Goal: Transaction & Acquisition: Purchase product/service

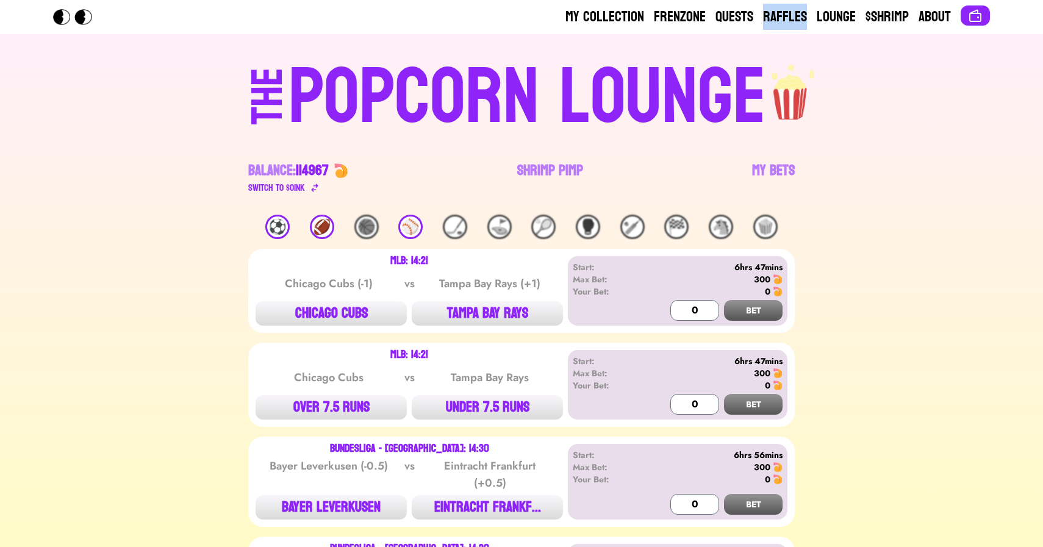
click at [276, 231] on div "⚽️" at bounding box center [277, 227] width 24 height 24
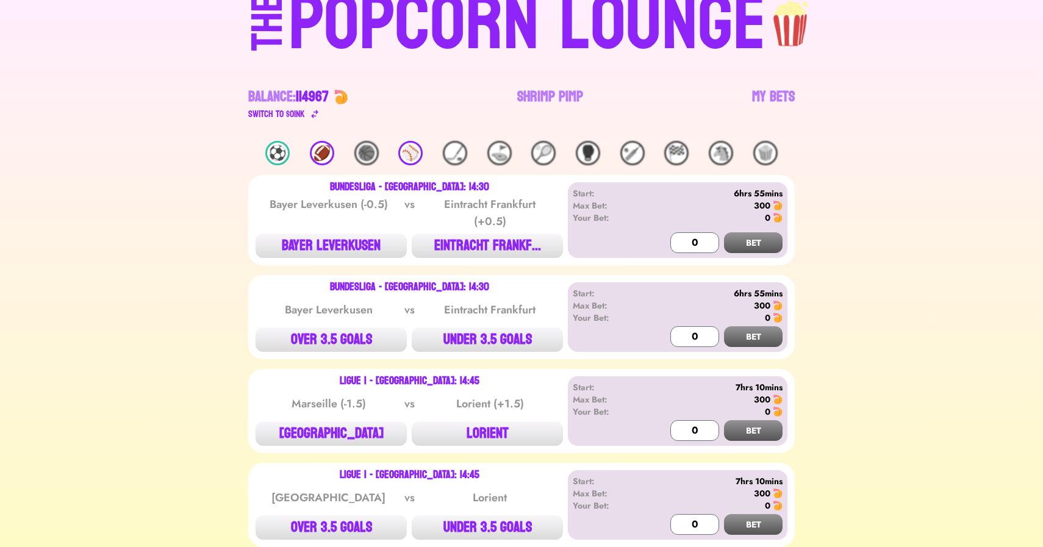
scroll to position [34, 0]
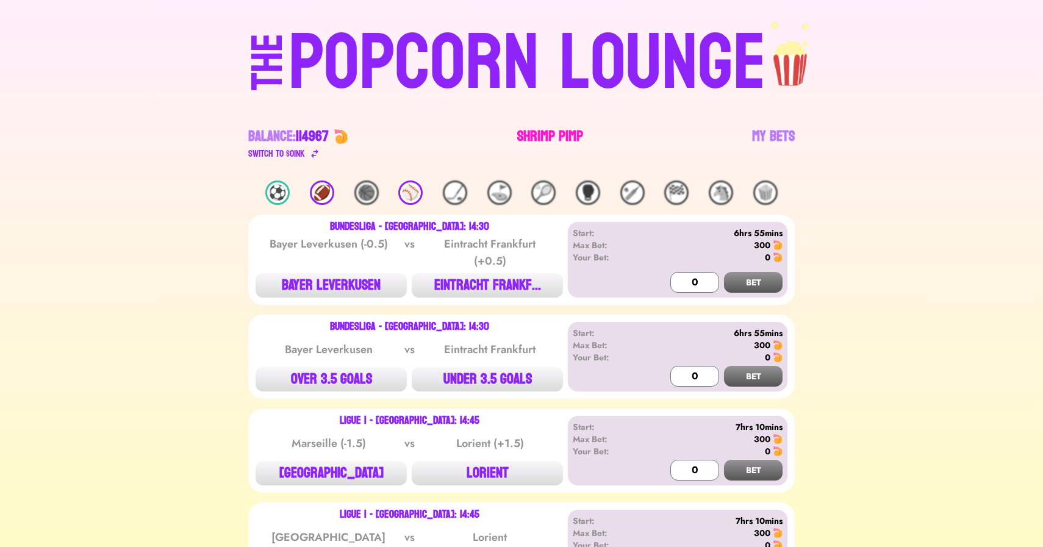
click at [529, 138] on link "Shrimp Pimp" at bounding box center [550, 144] width 66 height 34
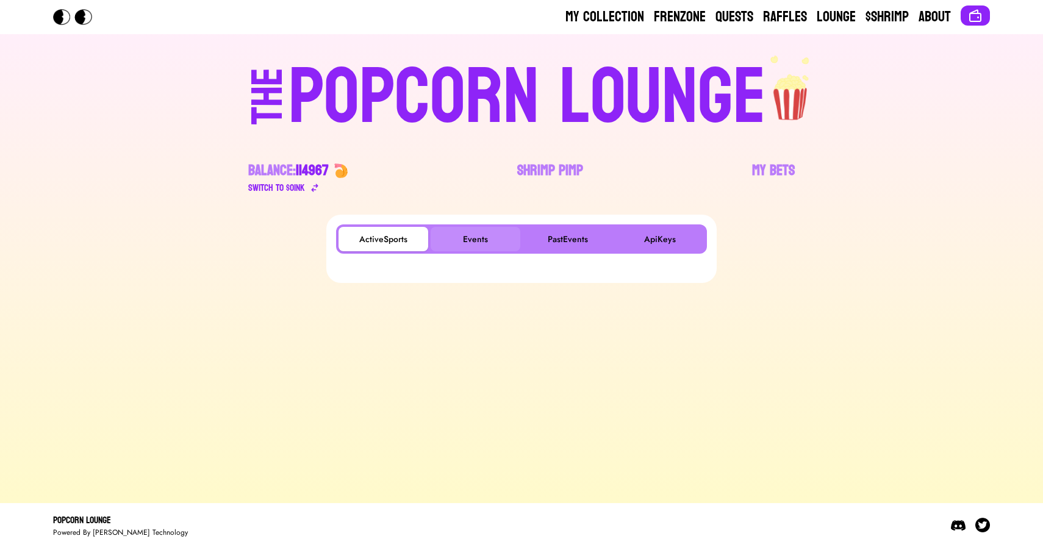
click at [463, 244] on button "Events" at bounding box center [476, 239] width 90 height 24
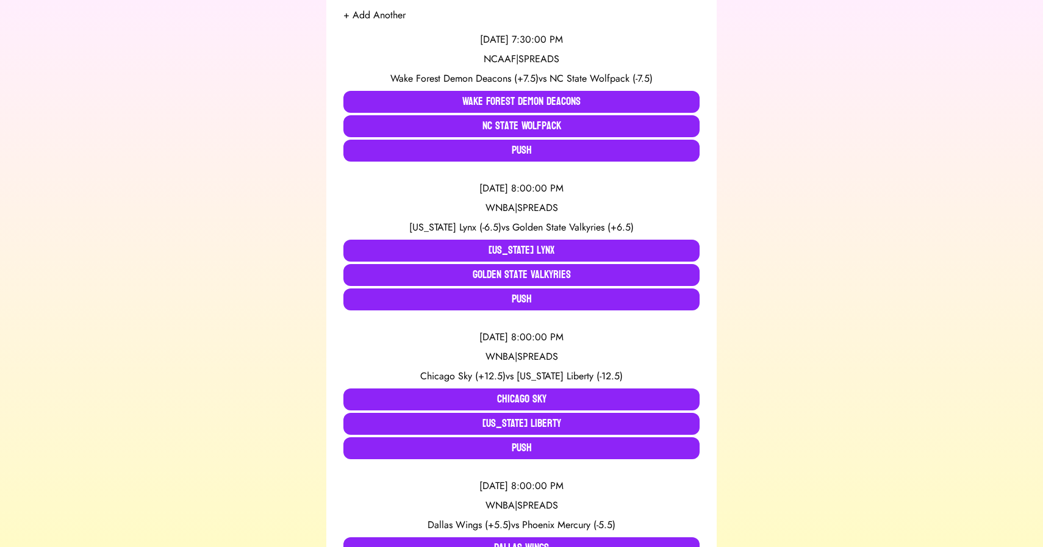
scroll to position [253, 0]
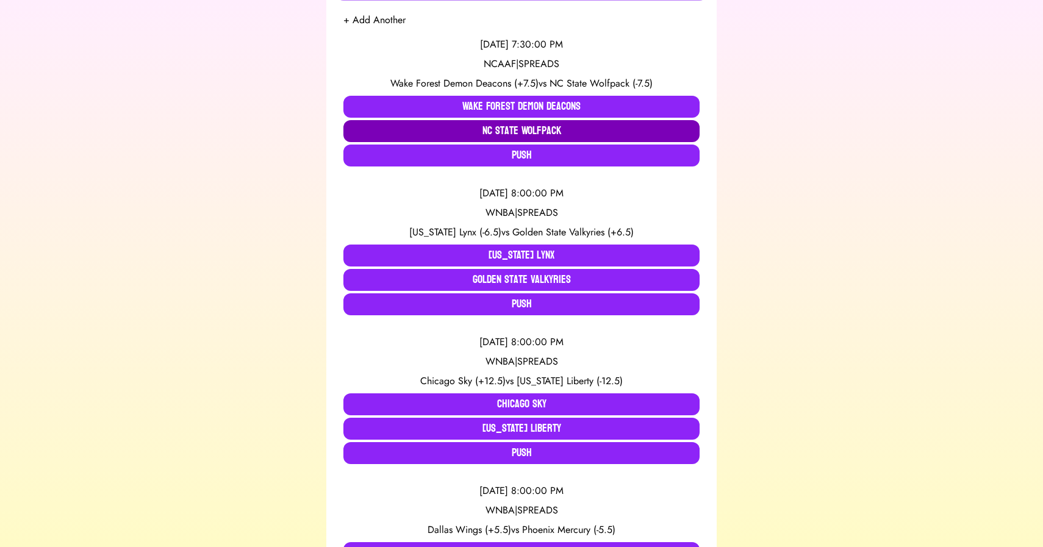
click at [442, 134] on button "NC State Wolfpack" at bounding box center [521, 131] width 356 height 22
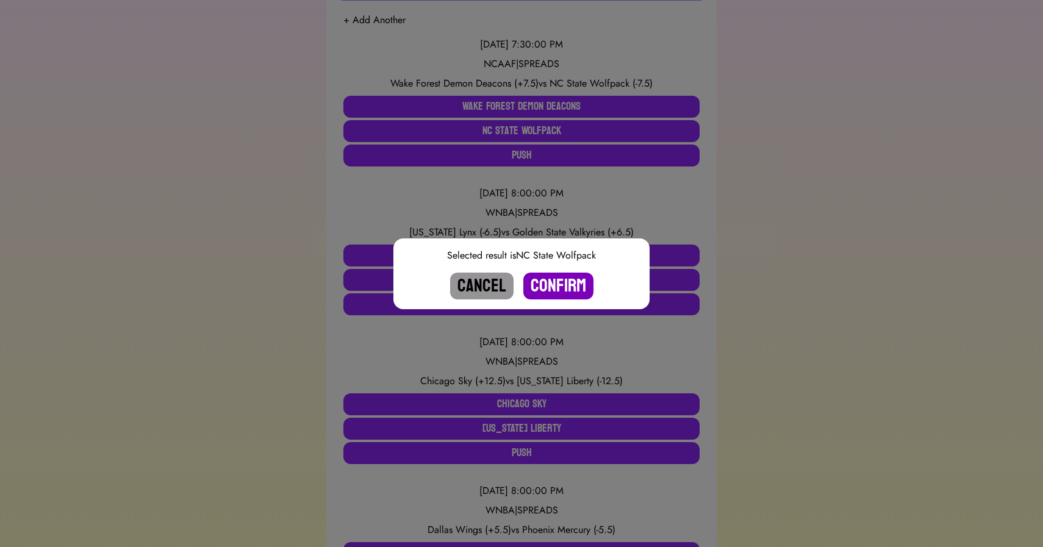
click at [554, 284] on button "Confirm" at bounding box center [558, 286] width 70 height 27
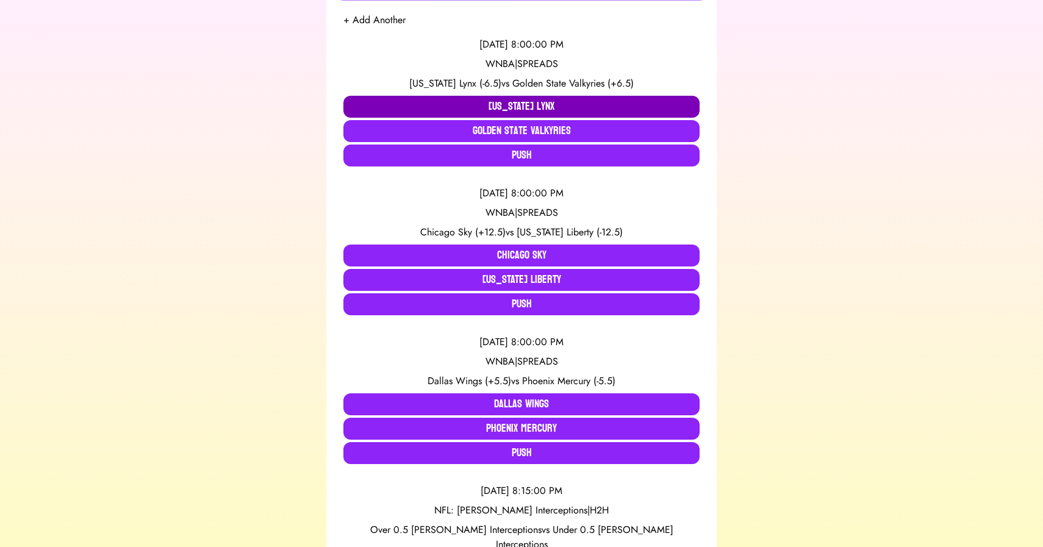
click at [379, 112] on button "Minnesota Lynx" at bounding box center [521, 107] width 356 height 22
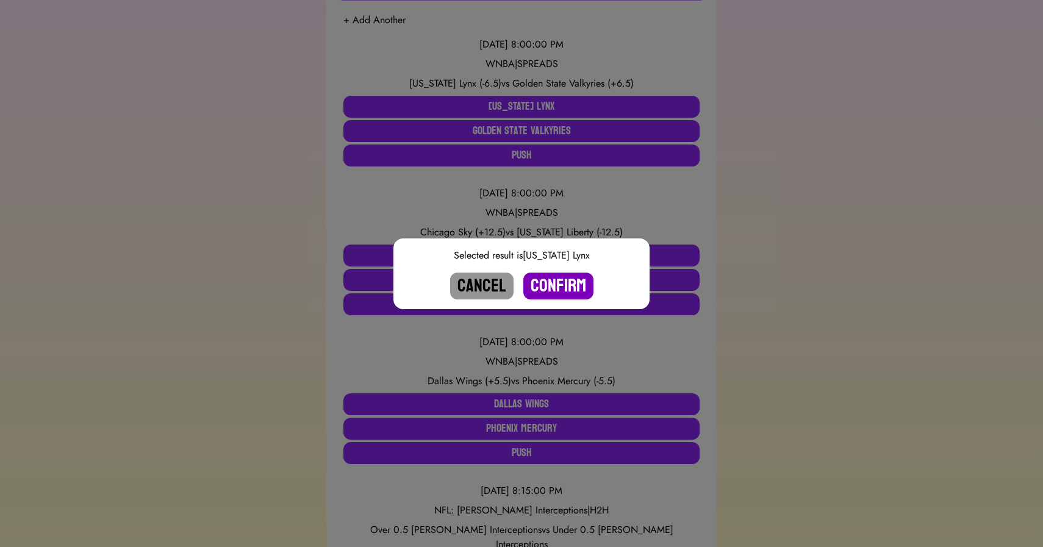
click at [553, 285] on button "Confirm" at bounding box center [558, 286] width 70 height 27
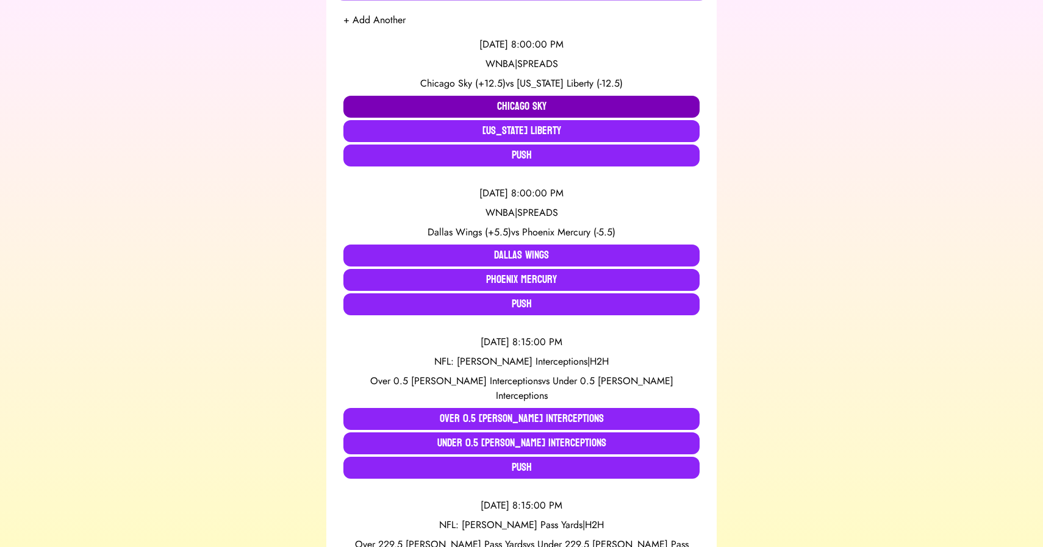
click at [418, 106] on button "Chicago Sky" at bounding box center [521, 107] width 356 height 22
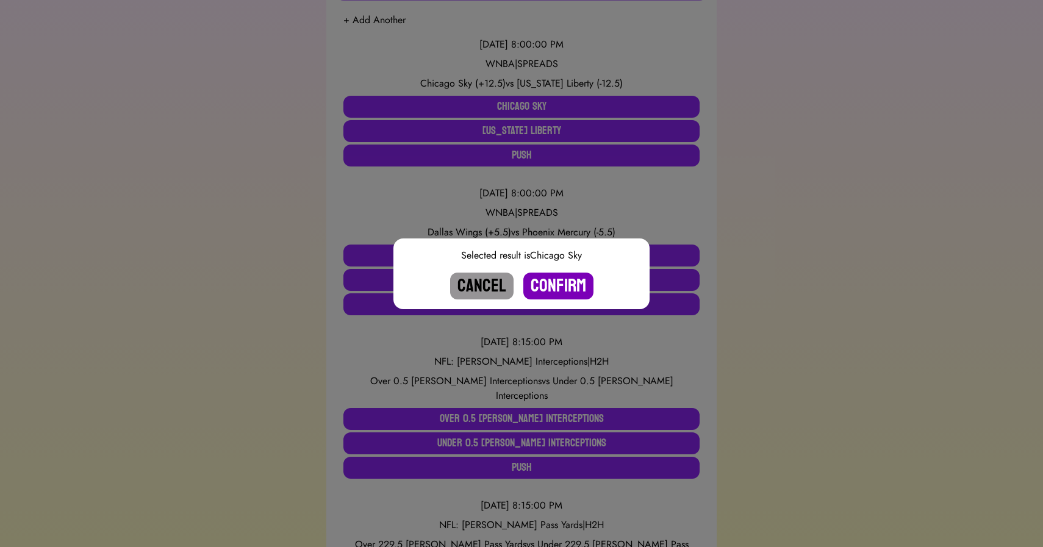
click at [564, 287] on button "Confirm" at bounding box center [558, 286] width 70 height 27
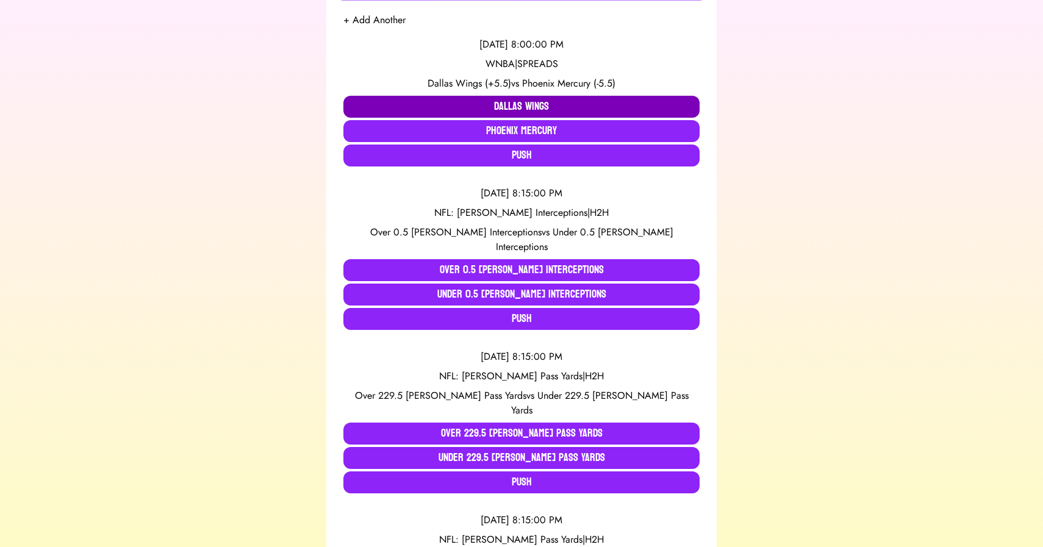
click at [454, 107] on button "Dallas Wings" at bounding box center [521, 107] width 356 height 22
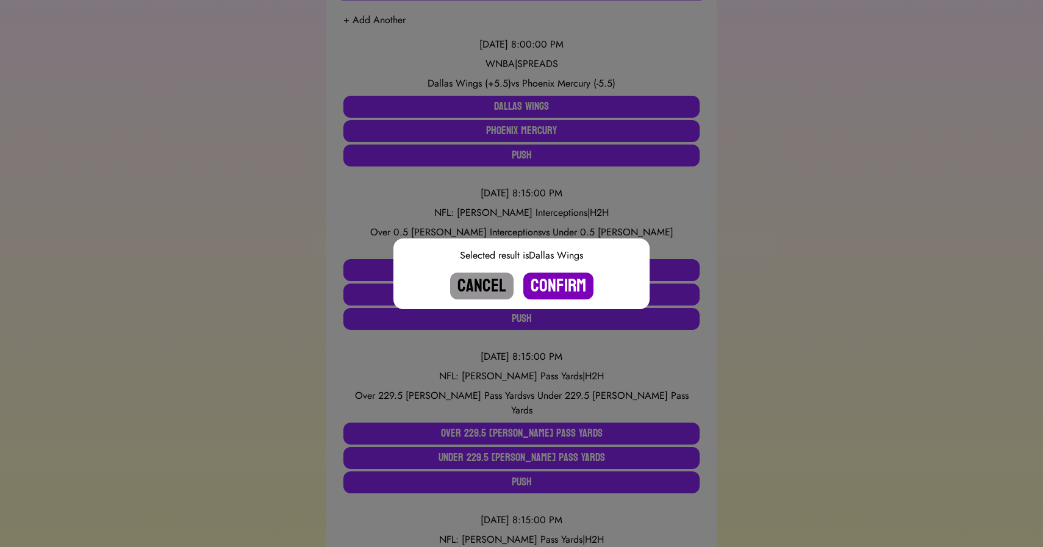
click at [564, 287] on button "Confirm" at bounding box center [558, 286] width 70 height 27
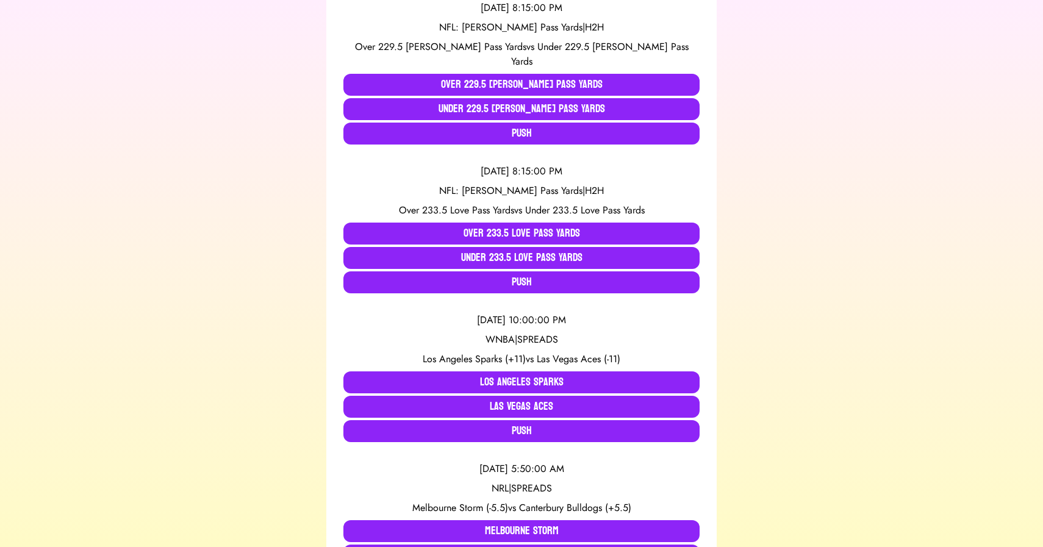
scroll to position [584, 0]
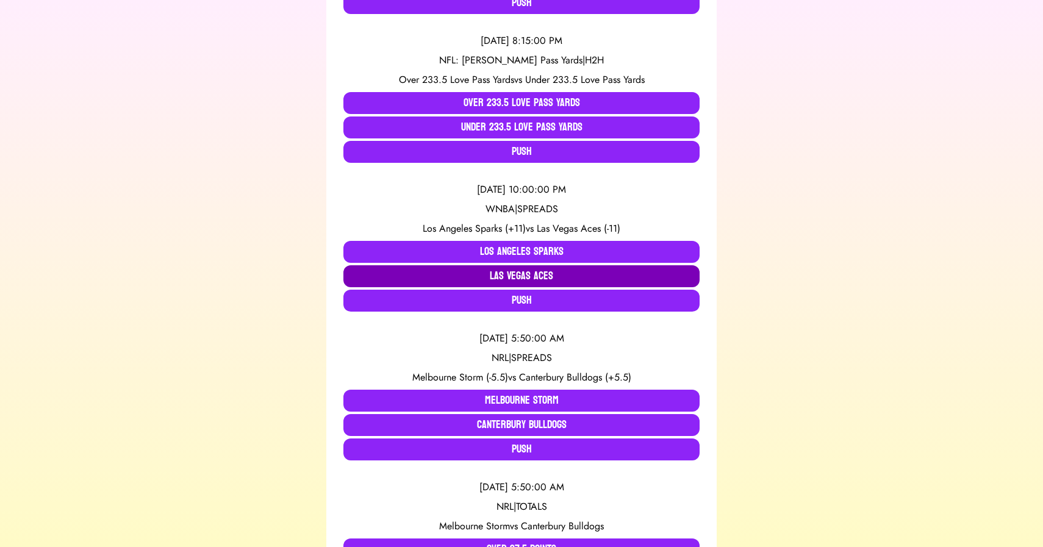
click at [440, 265] on button "Las Vegas Aces" at bounding box center [521, 276] width 356 height 22
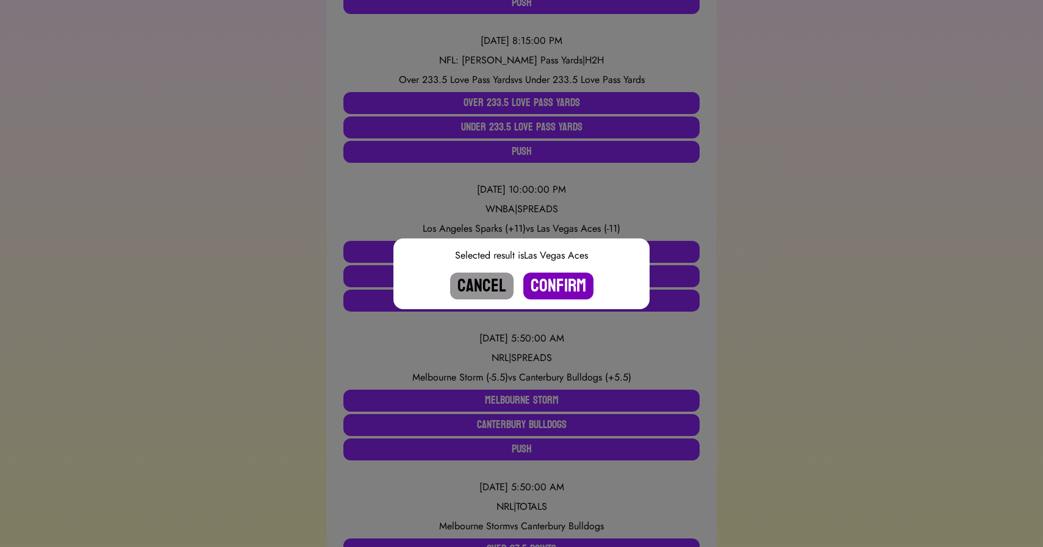
click at [549, 286] on button "Confirm" at bounding box center [558, 286] width 70 height 27
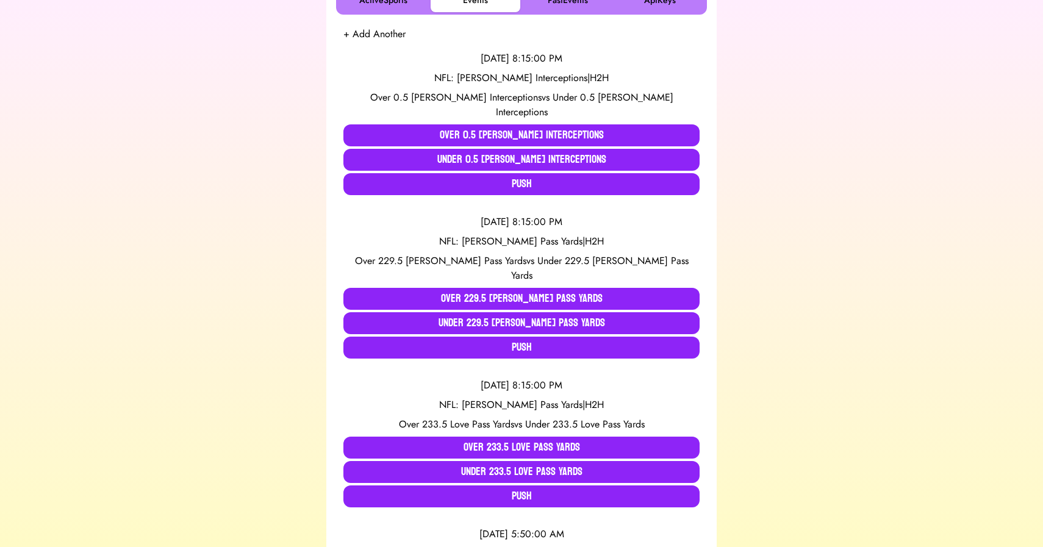
scroll to position [259, 0]
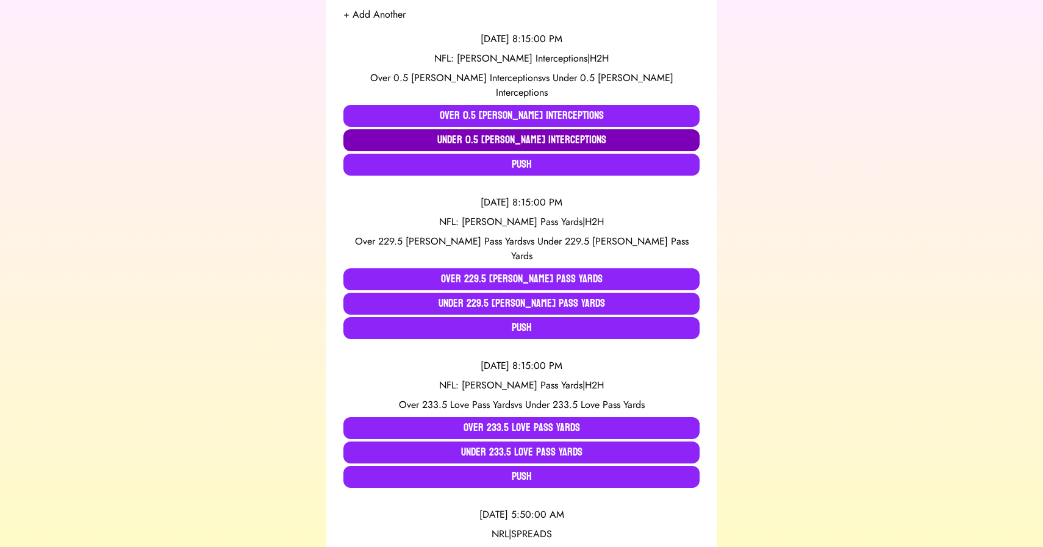
click at [464, 130] on button "Under 0.5 Daniels Interceptions" at bounding box center [521, 140] width 356 height 22
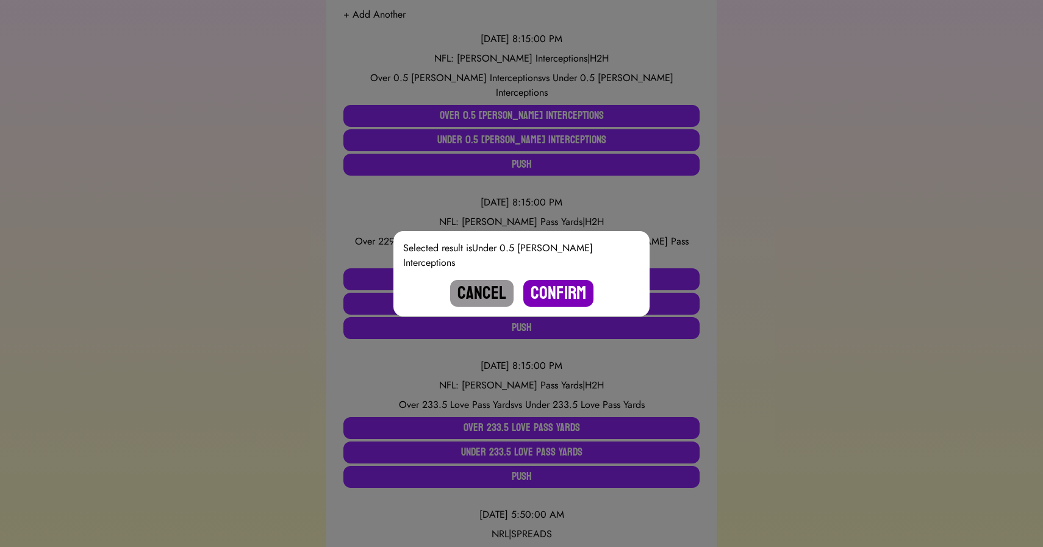
click at [548, 284] on button "Confirm" at bounding box center [558, 293] width 70 height 27
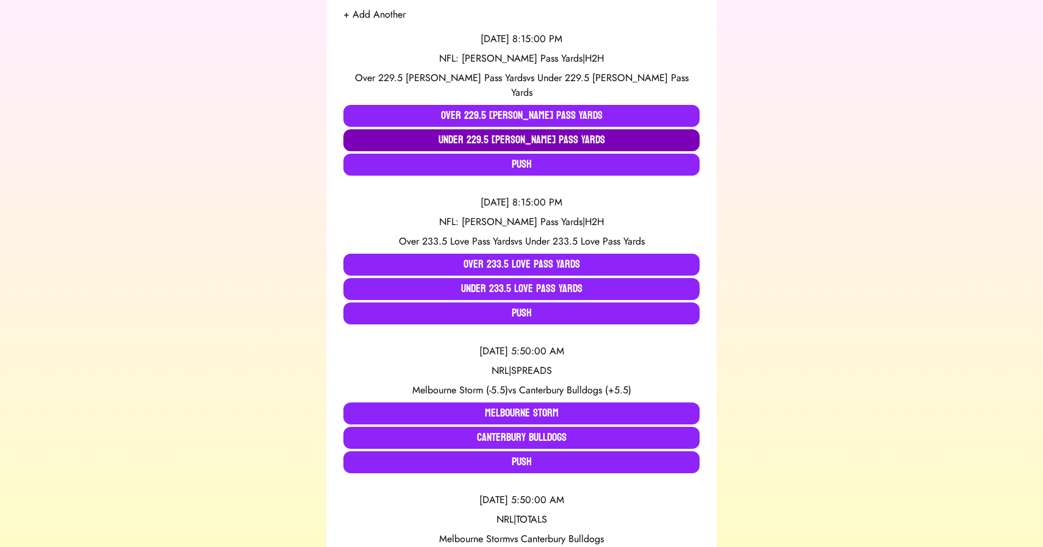
click at [481, 129] on button "Under 229.5 Daniels Pass Yards" at bounding box center [521, 140] width 356 height 22
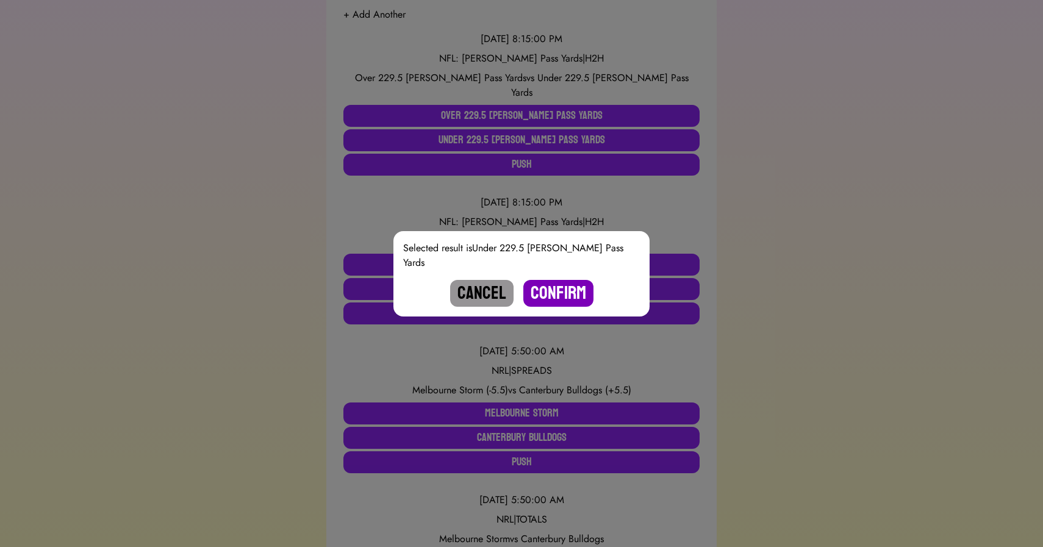
click at [552, 282] on button "Confirm" at bounding box center [558, 293] width 70 height 27
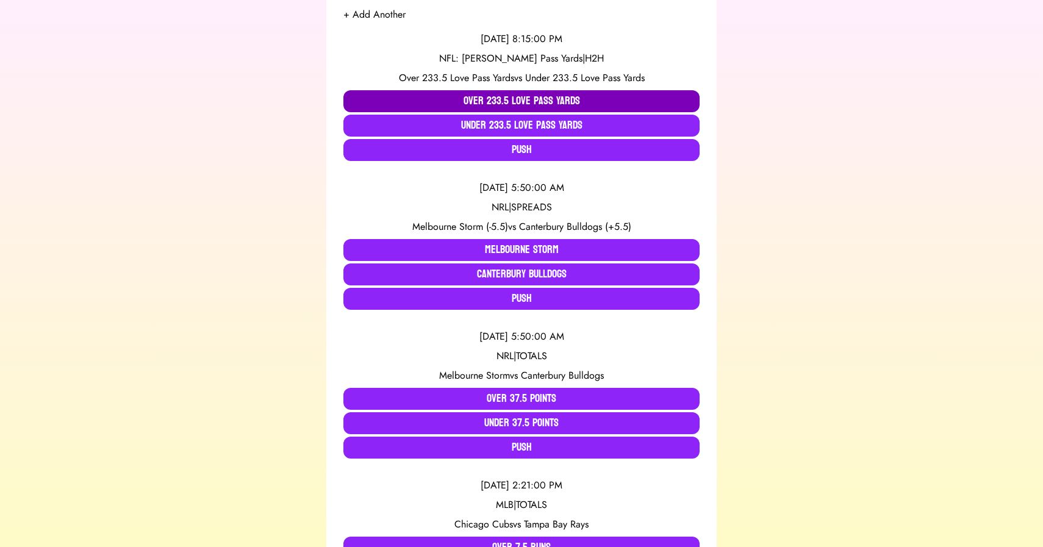
click at [456, 101] on button "Over 233.5 Love Pass Yards" at bounding box center [521, 101] width 356 height 22
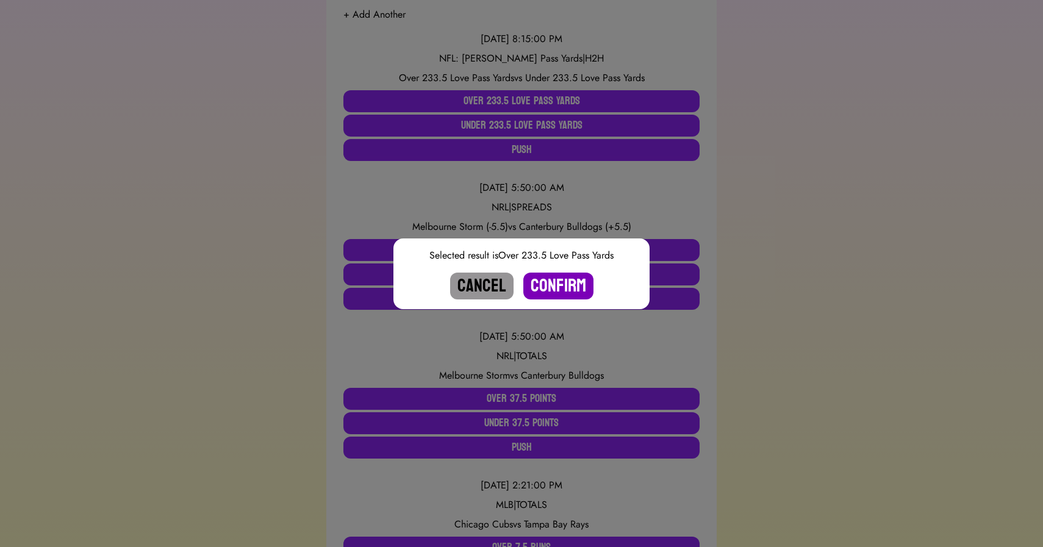
click at [556, 282] on button "Confirm" at bounding box center [558, 286] width 70 height 27
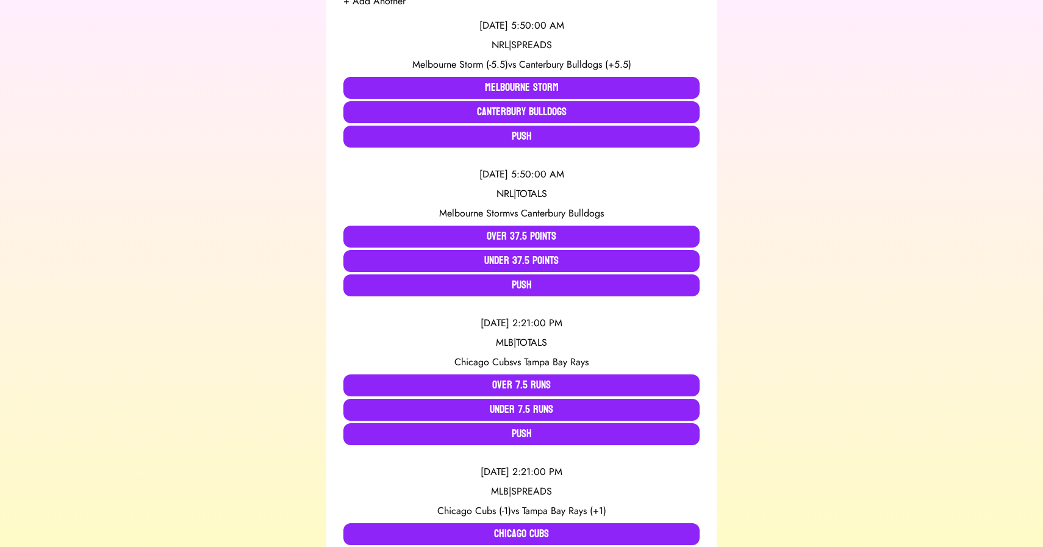
scroll to position [0, 0]
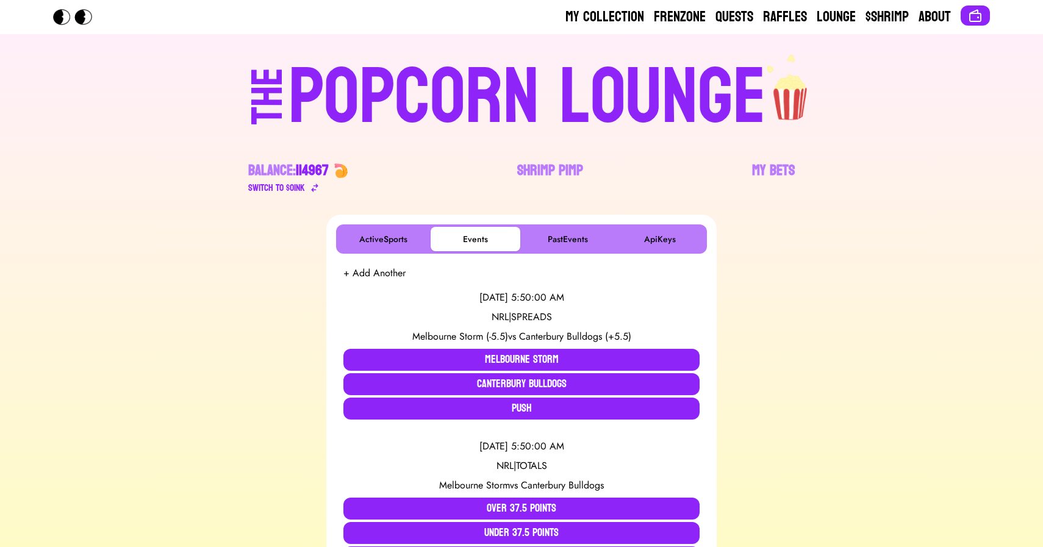
click at [485, 108] on div "POPCORN LOUNGE" at bounding box center [528, 98] width 478 height 78
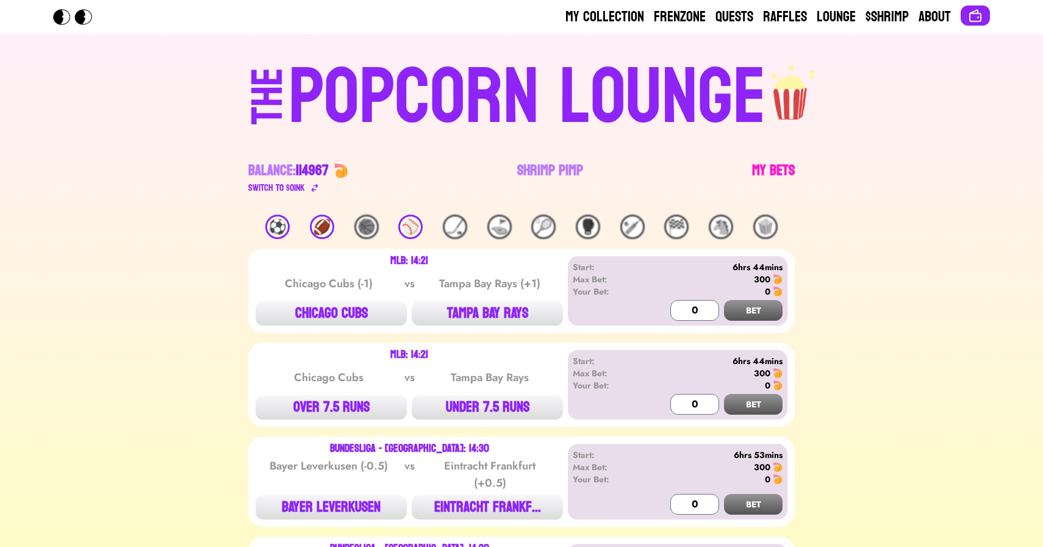
click at [777, 168] on link "My Bets" at bounding box center [773, 178] width 43 height 34
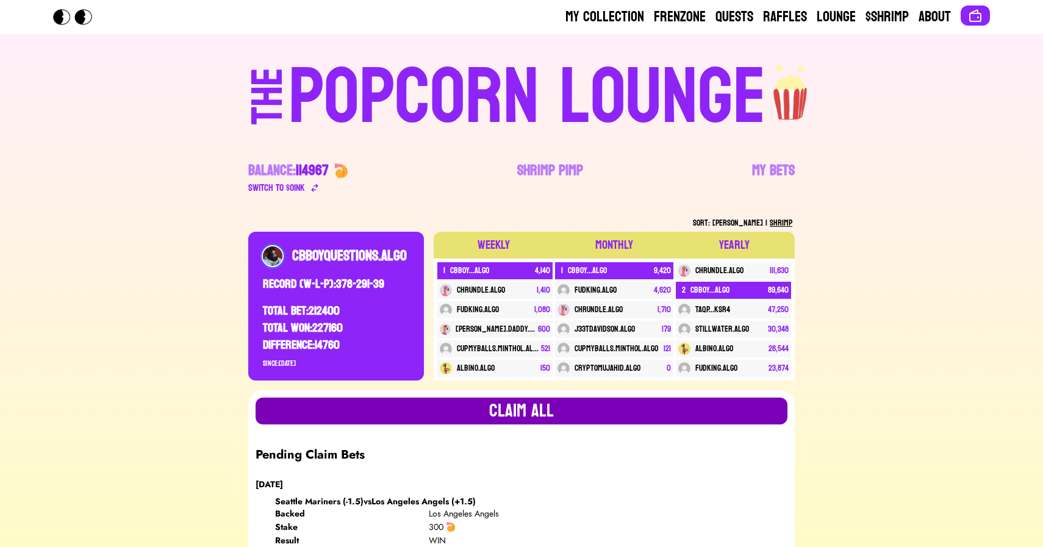
click at [498, 412] on button "Claim all" at bounding box center [522, 411] width 532 height 27
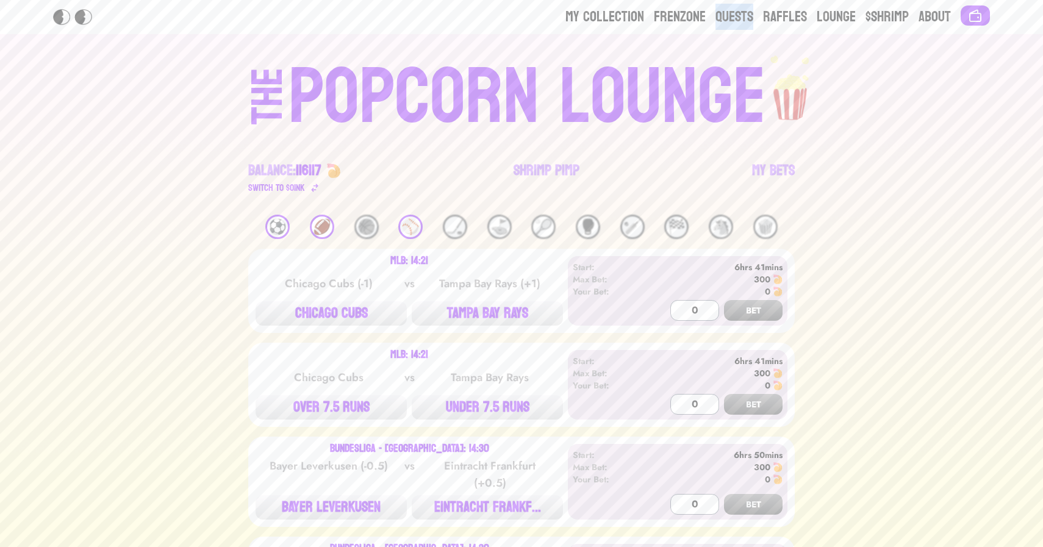
click at [282, 225] on div "⚽️" at bounding box center [277, 227] width 24 height 24
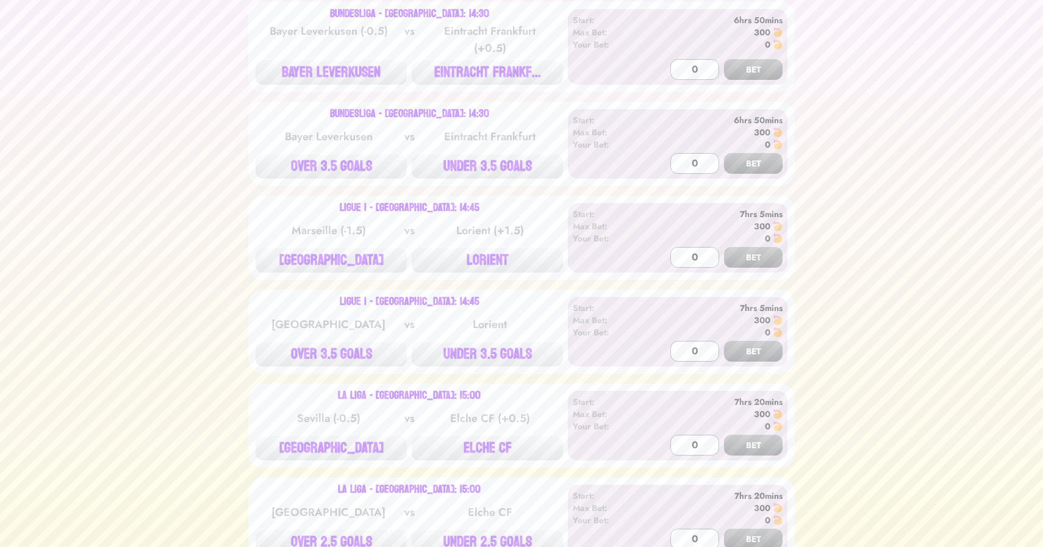
scroll to position [248, 0]
click at [342, 65] on button "BAYER LEVERKUSEN" at bounding box center [331, 71] width 151 height 24
click at [461, 81] on button "EINTRACHT FRANKF..." at bounding box center [487, 71] width 151 height 24
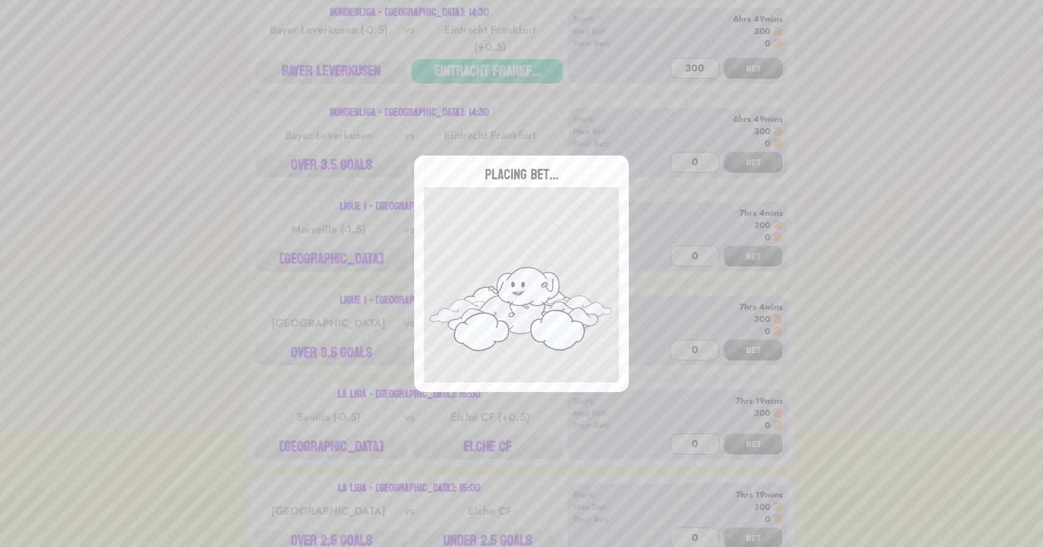
type input "0"
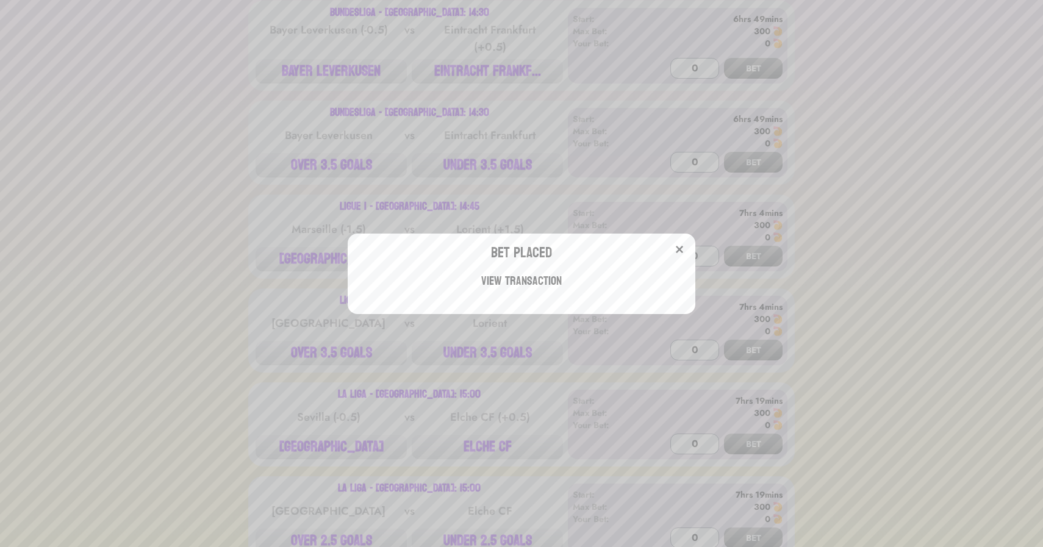
click at [504, 155] on div "Bet Placed View Transaction" at bounding box center [521, 273] width 1043 height 547
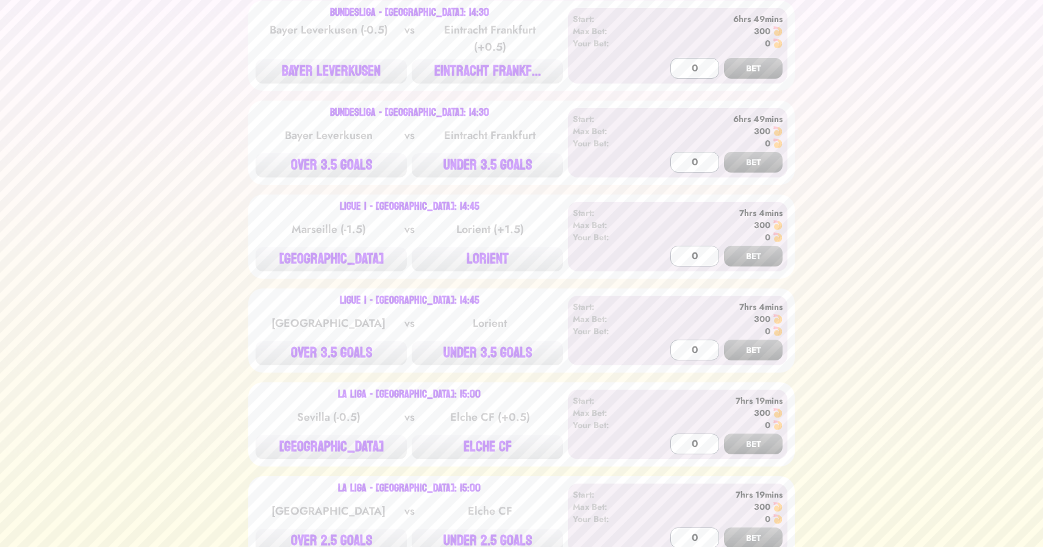
click at [504, 155] on button "UNDER 3.5 GOALS" at bounding box center [487, 165] width 151 height 24
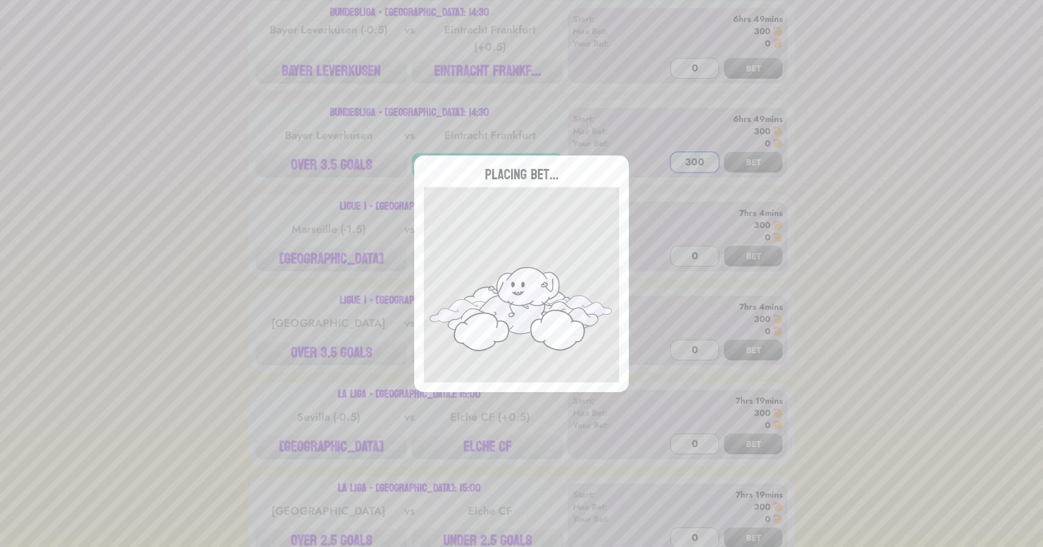
scroll to position [315, 0]
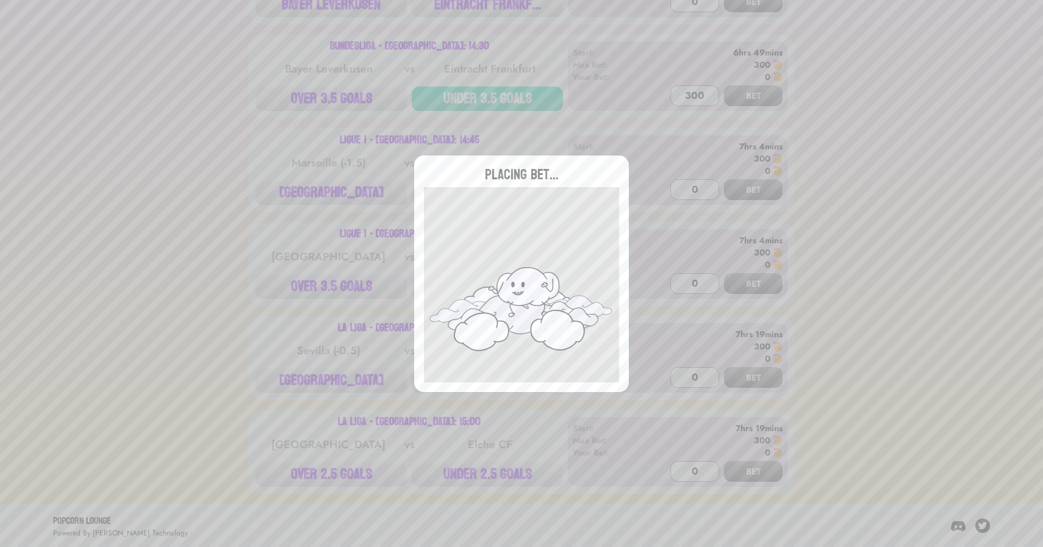
type input "0"
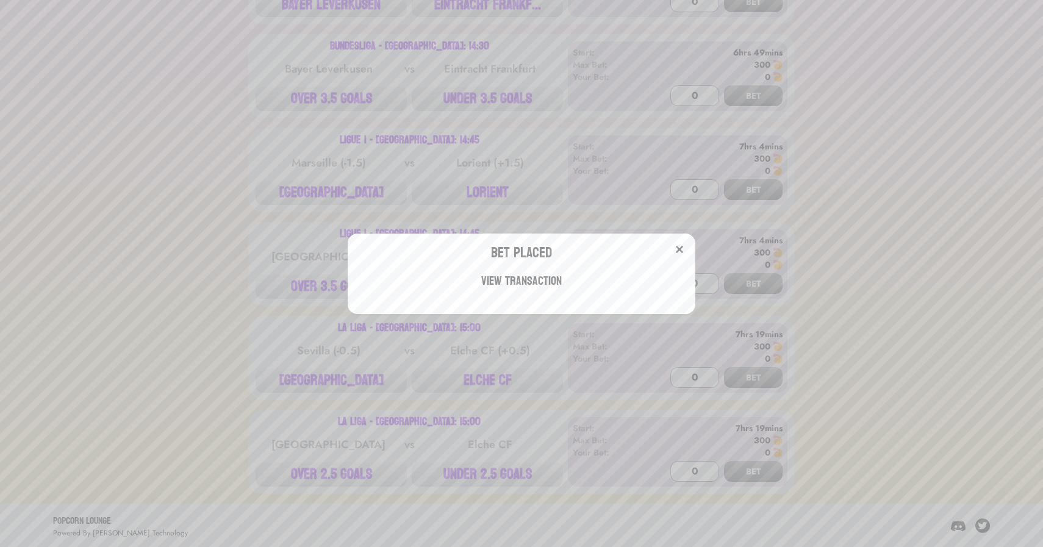
click at [295, 148] on div "Bet Placed View Transaction" at bounding box center [521, 273] width 1043 height 547
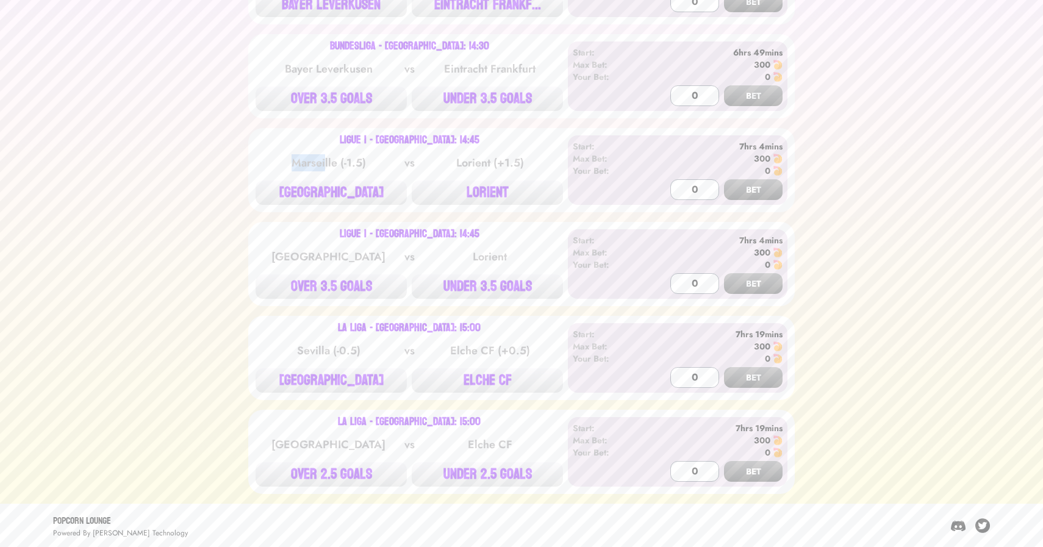
drag, startPoint x: 287, startPoint y: 160, endPoint x: 325, endPoint y: 160, distance: 37.8
click at [325, 160] on div "Marseille (-1.5)" at bounding box center [328, 162] width 123 height 17
click at [477, 298] on div "Ligue 1 - France: 14:45 Marseille vs Lorient OVER 3.5 GOALS UNDER 3.5 GOALS Sta…" at bounding box center [521, 264] width 547 height 84
click at [505, 293] on button "UNDER 3.5 GOALS" at bounding box center [487, 286] width 151 height 24
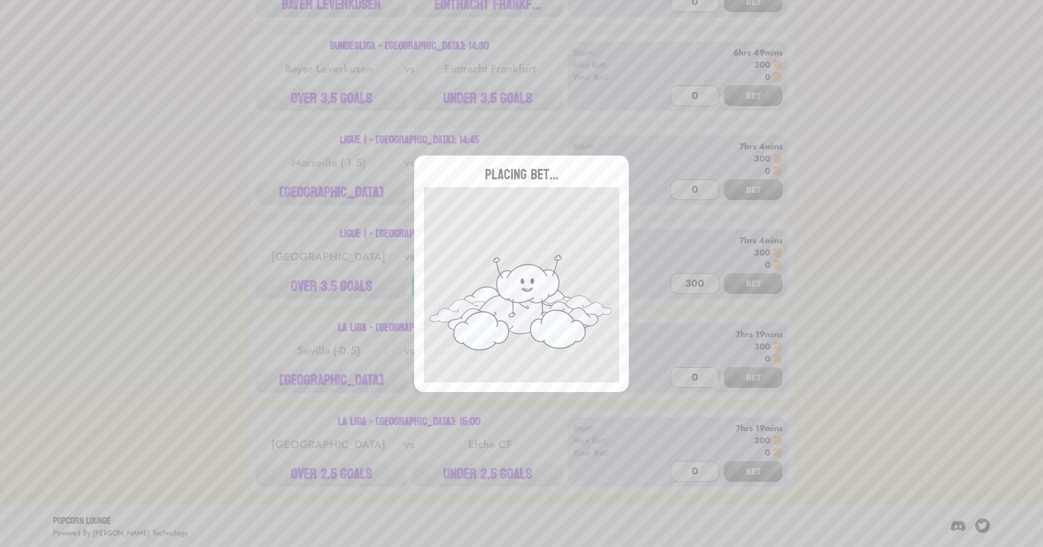
type input "0"
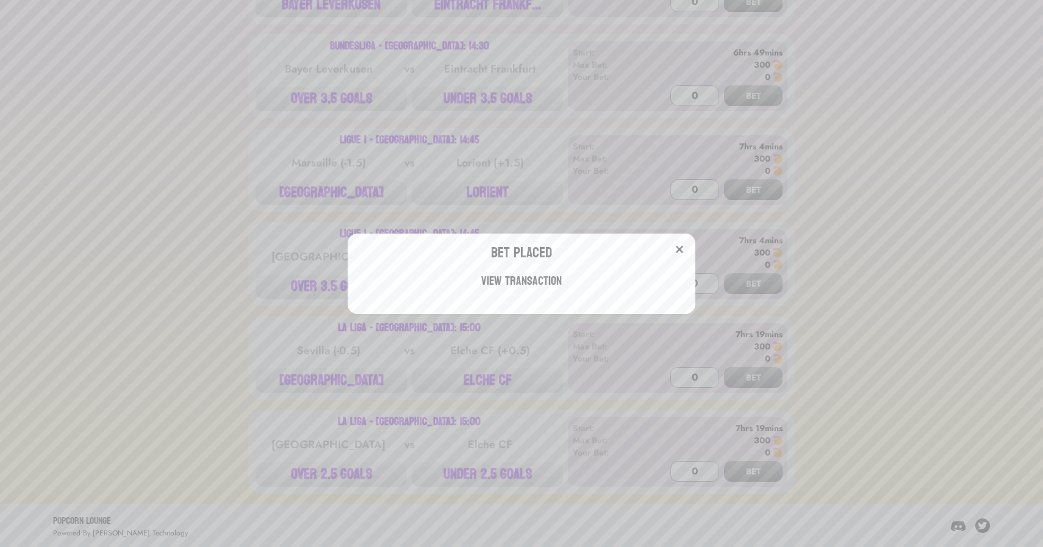
click at [256, 235] on div "Bet Placed View Transaction" at bounding box center [521, 273] width 1043 height 547
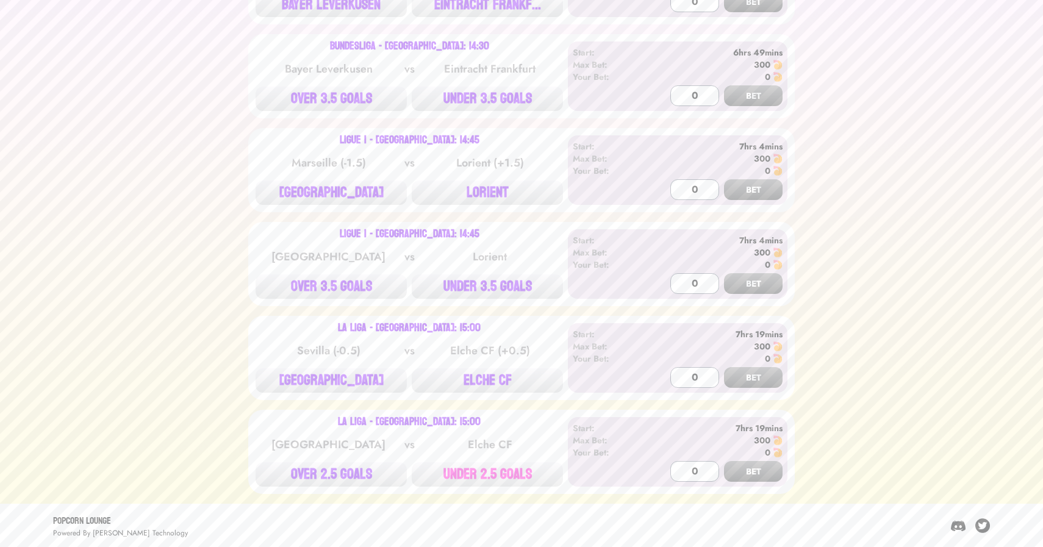
click at [483, 470] on button "UNDER 2.5 GOALS" at bounding box center [487, 474] width 151 height 24
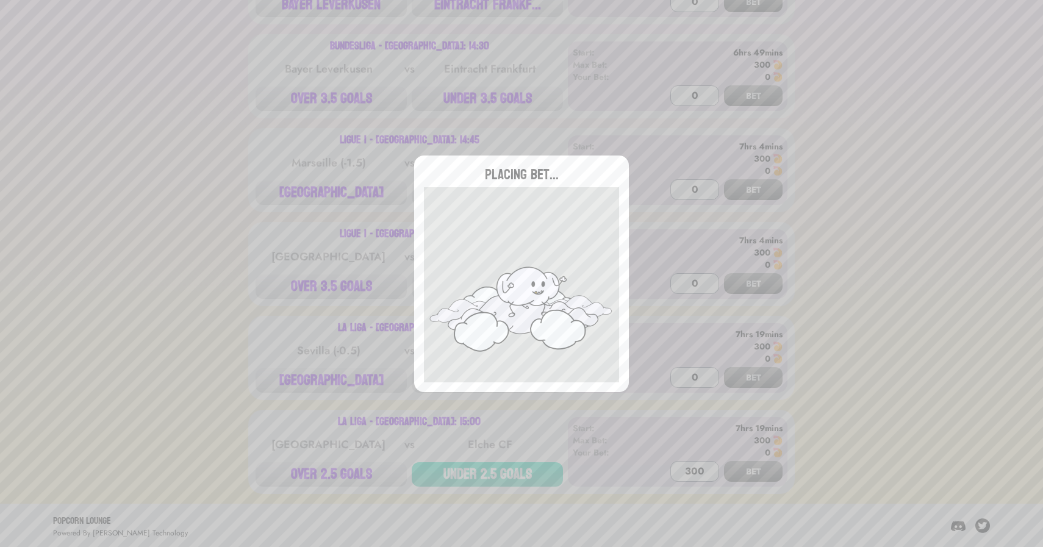
type input "0"
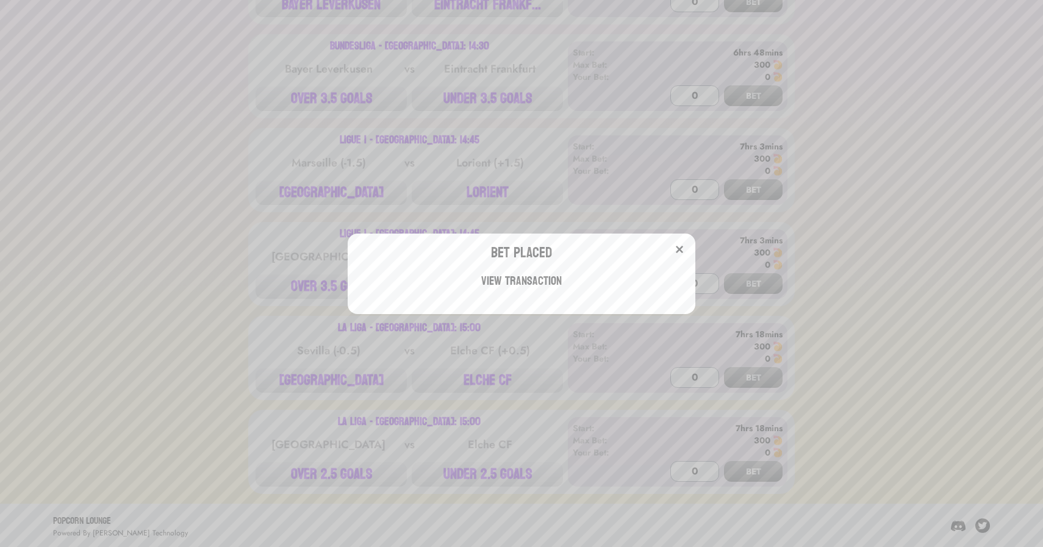
click at [536, 199] on div "Bet Placed View Transaction" at bounding box center [521, 273] width 1043 height 547
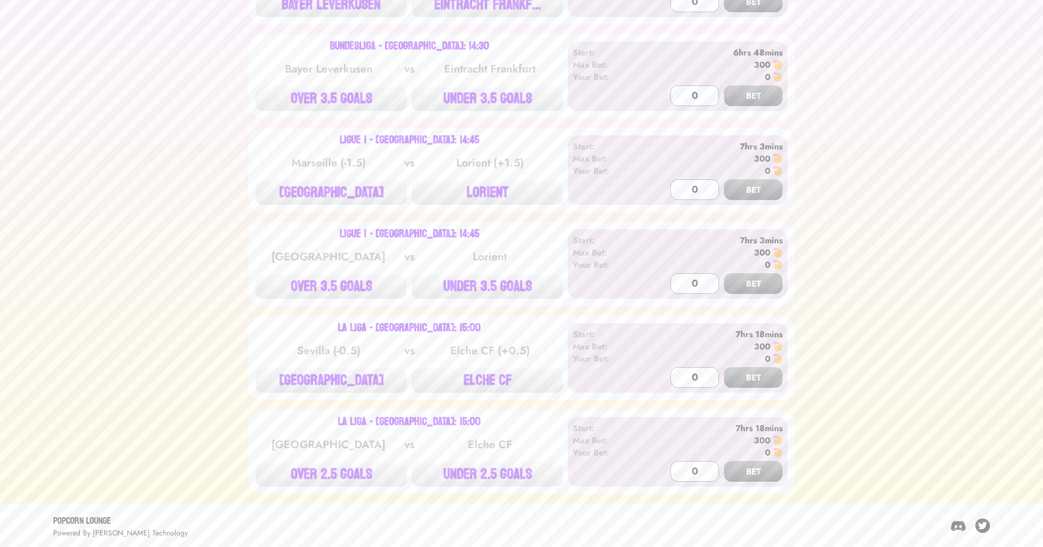
scroll to position [0, 0]
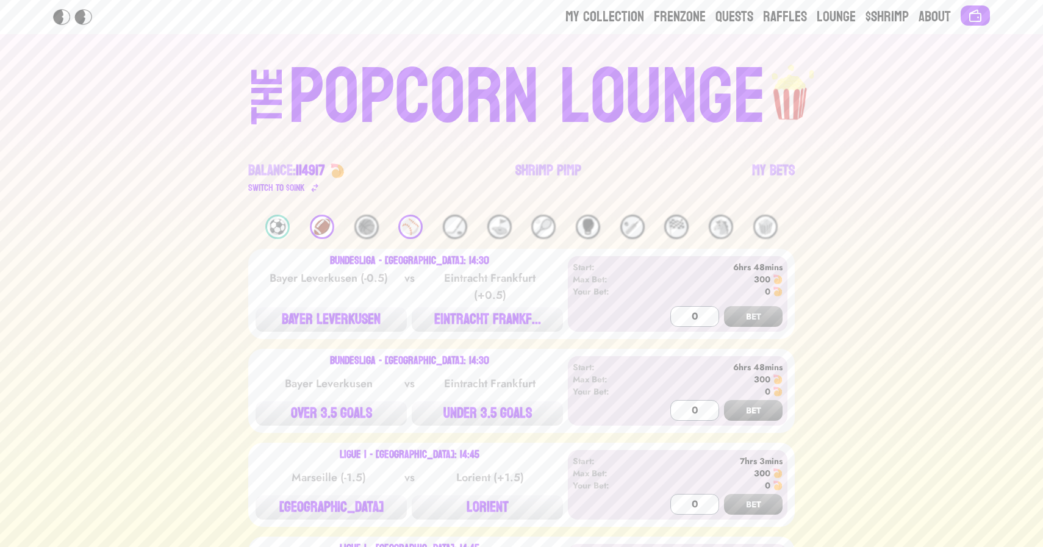
click at [410, 226] on div "⚾️" at bounding box center [410, 227] width 24 height 24
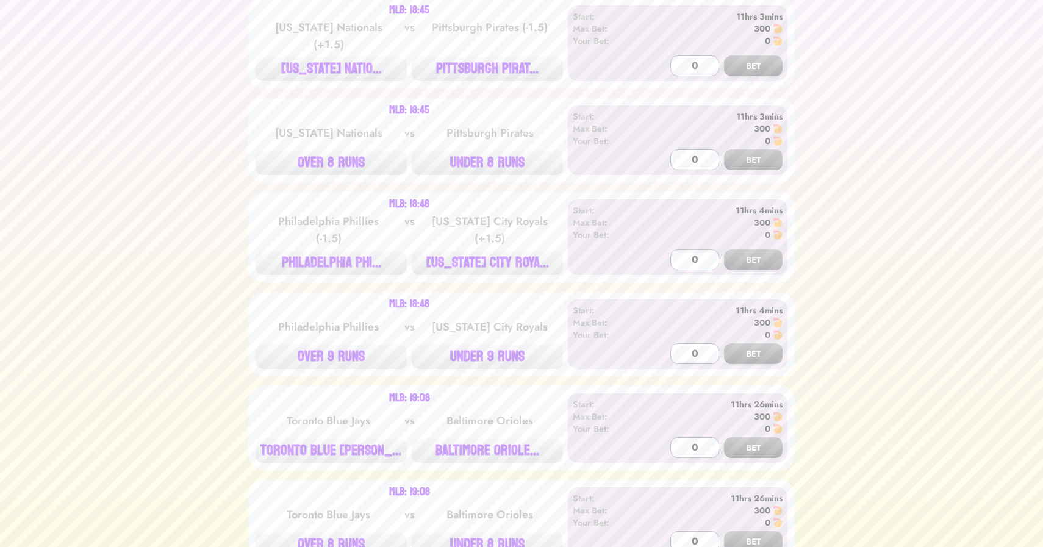
scroll to position [437, 0]
click at [356, 66] on button "[US_STATE] NATIO..." at bounding box center [331, 70] width 151 height 24
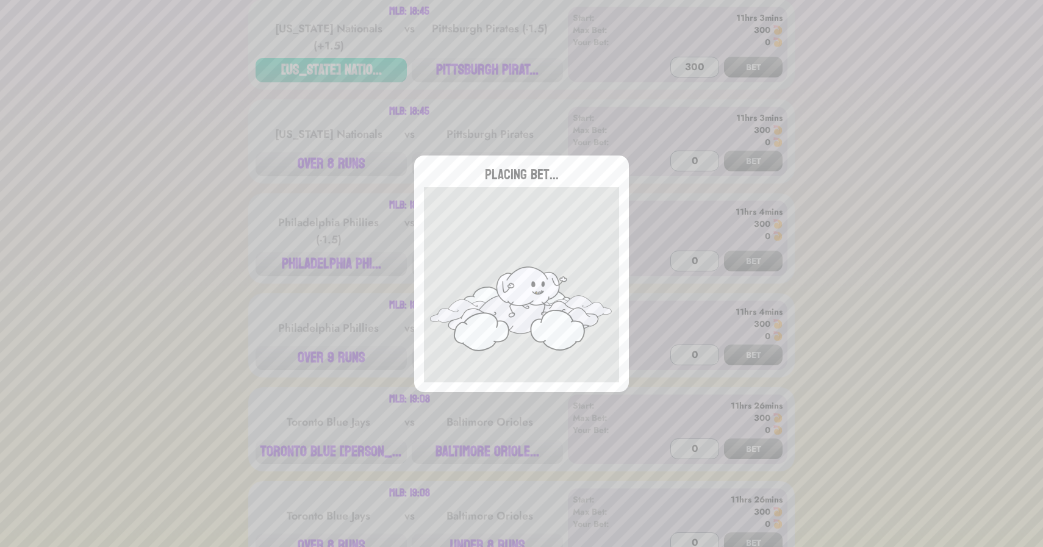
type input "0"
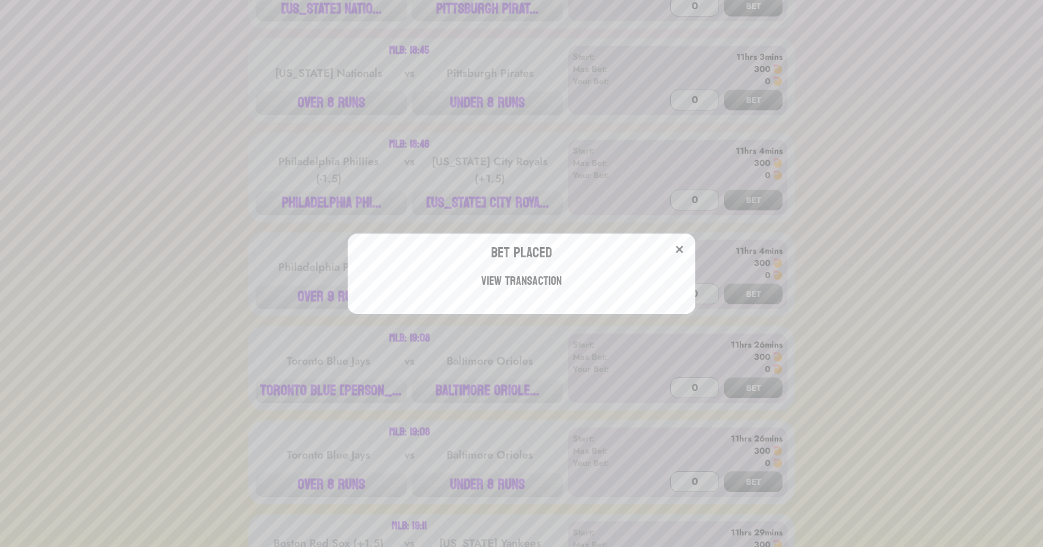
scroll to position [520, 0]
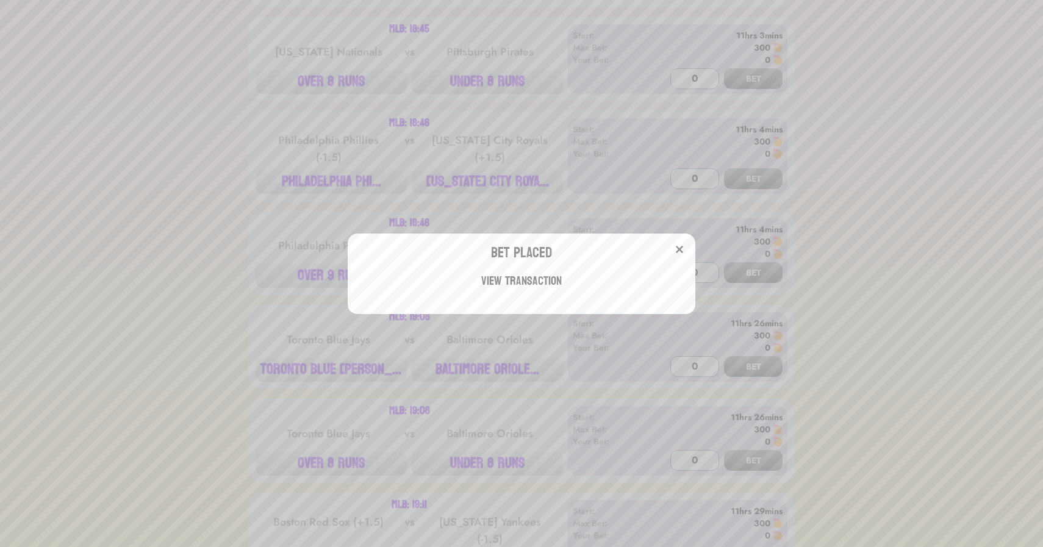
click at [483, 174] on div "Bet Placed View Transaction" at bounding box center [521, 273] width 1043 height 547
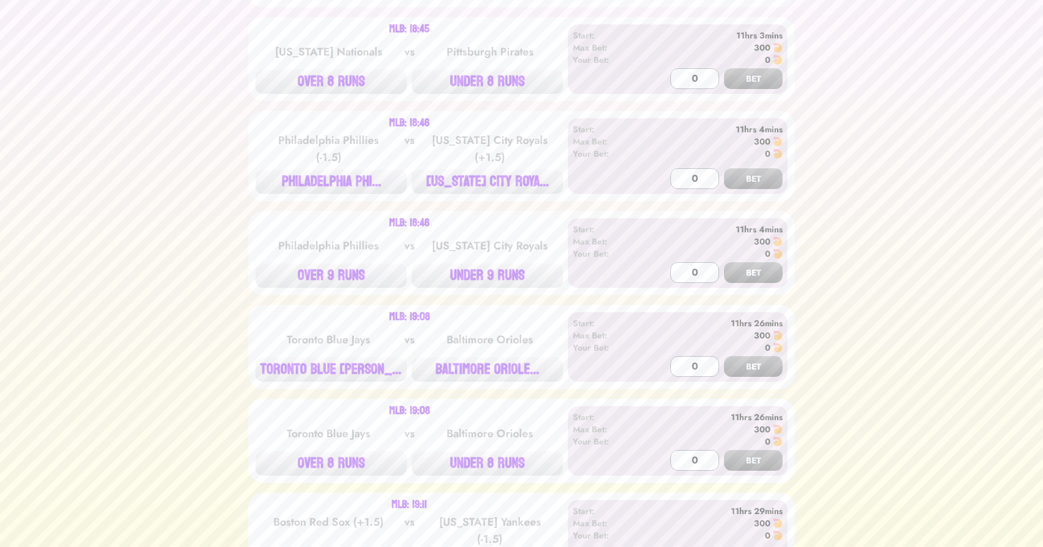
click at [483, 174] on button "[US_STATE] CITY ROYA..." at bounding box center [487, 182] width 151 height 24
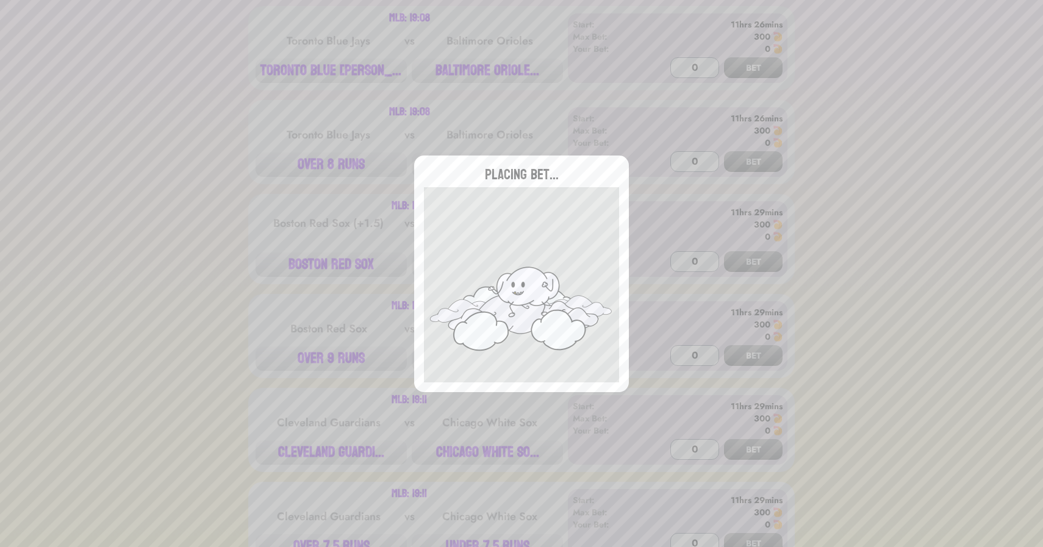
scroll to position [816, 0]
type input "0"
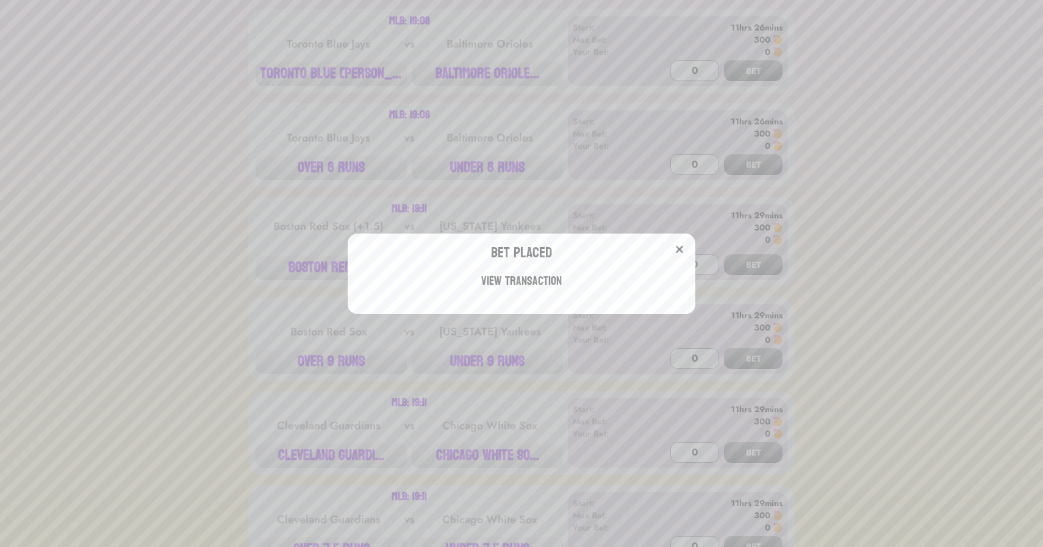
click at [322, 80] on div "Bet Placed View Transaction" at bounding box center [521, 273] width 1043 height 547
click at [322, 80] on button "TORONTO BLUE [PERSON_NAME]..." at bounding box center [331, 74] width 151 height 24
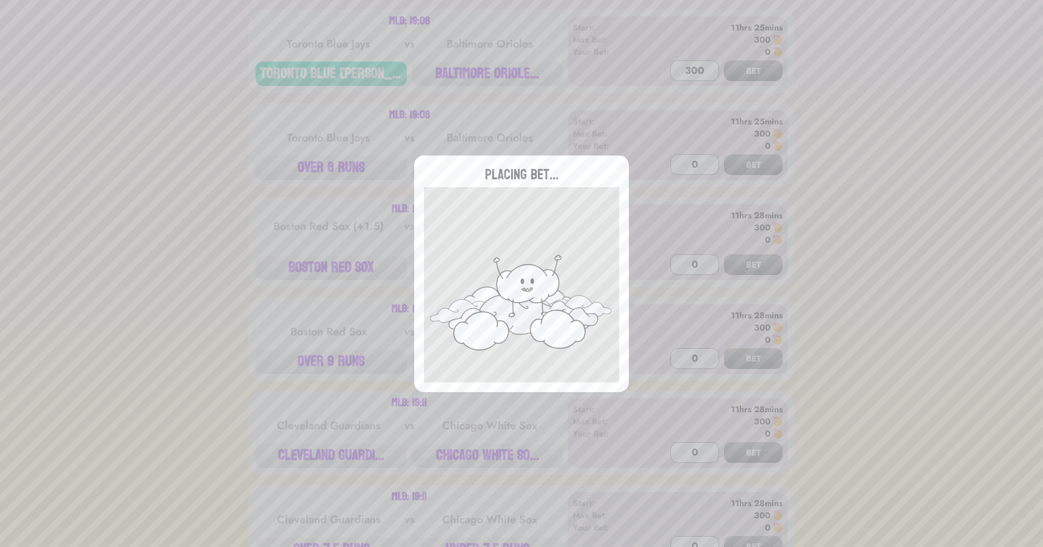
type input "0"
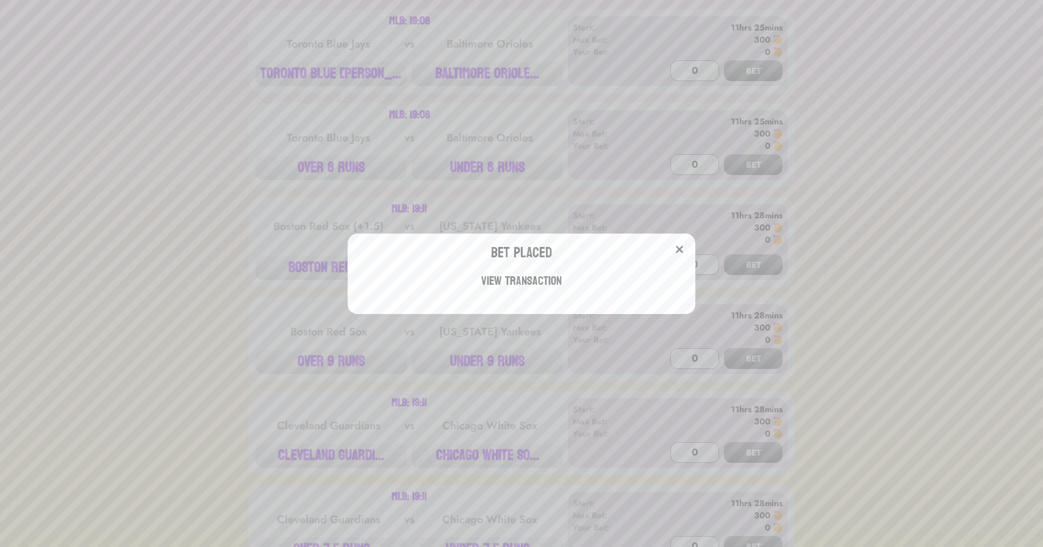
click at [323, 261] on div "Bet Placed View Transaction" at bounding box center [521, 273] width 1043 height 547
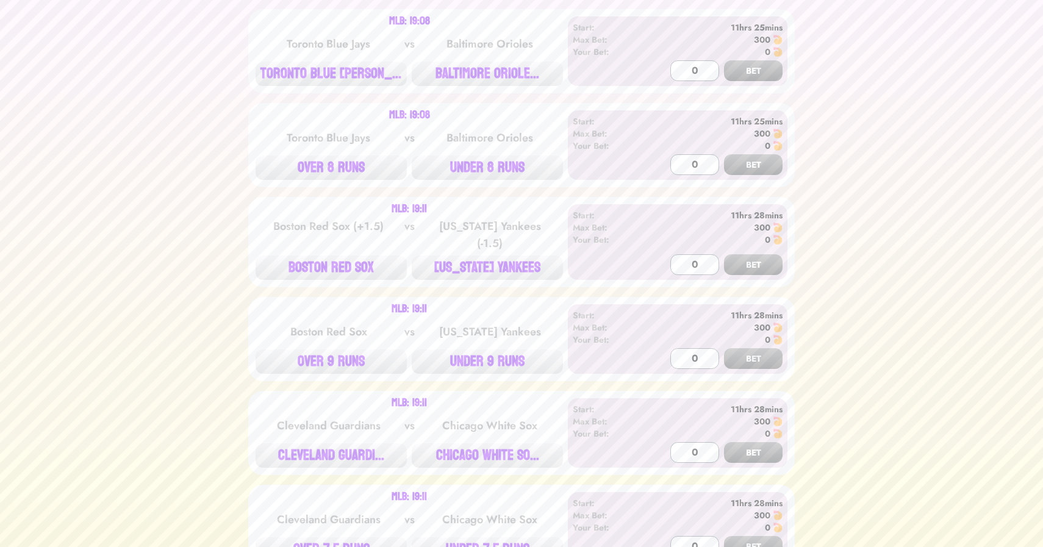
click at [323, 261] on button "BOSTON RED SOX" at bounding box center [331, 268] width 151 height 24
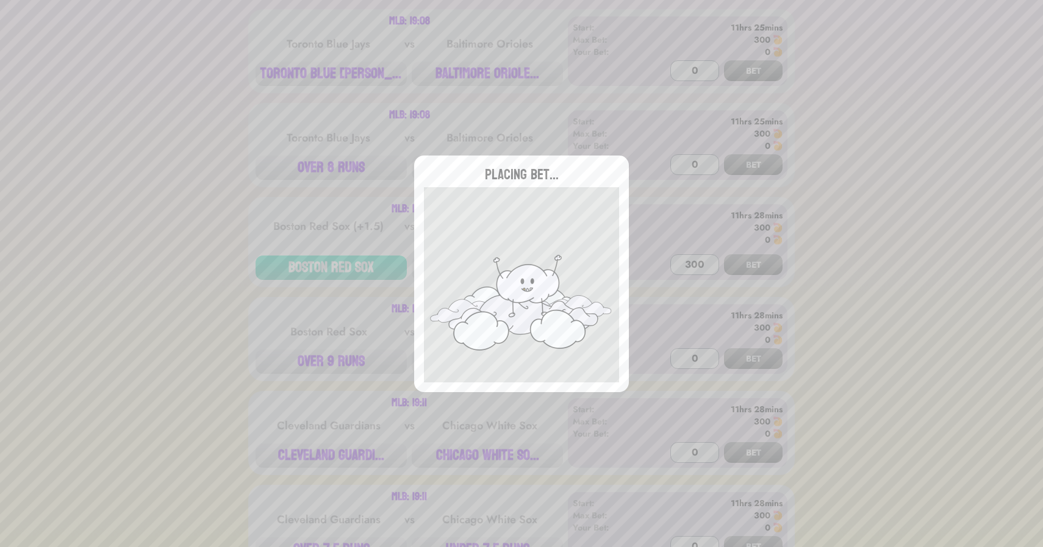
type input "0"
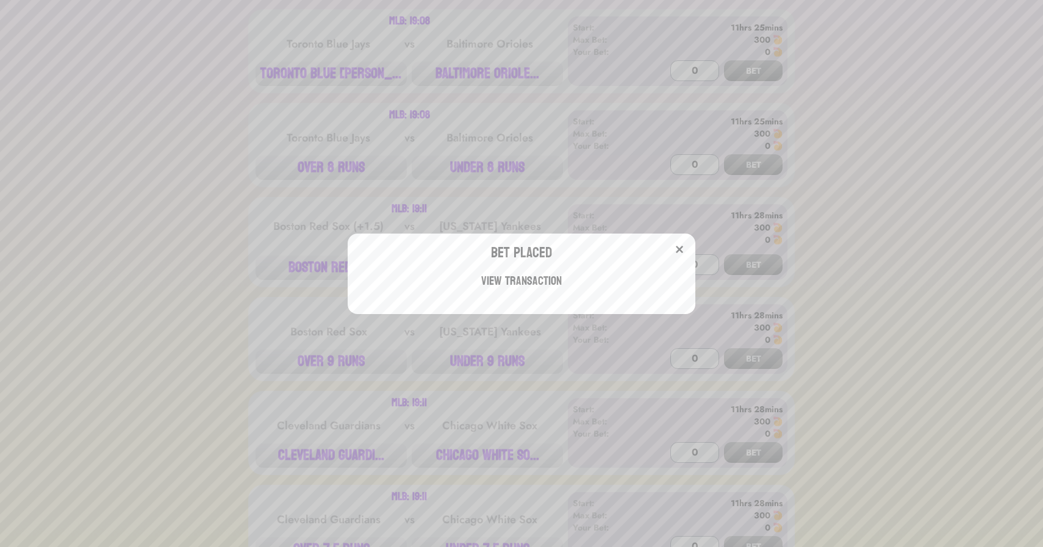
click at [237, 235] on div "Bet Placed View Transaction" at bounding box center [521, 273] width 1043 height 547
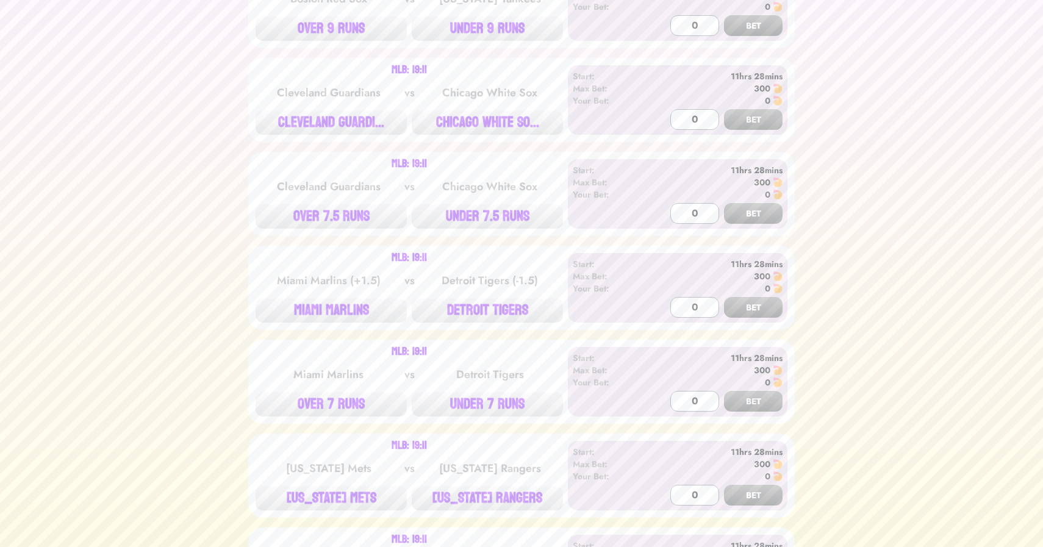
scroll to position [1153, 0]
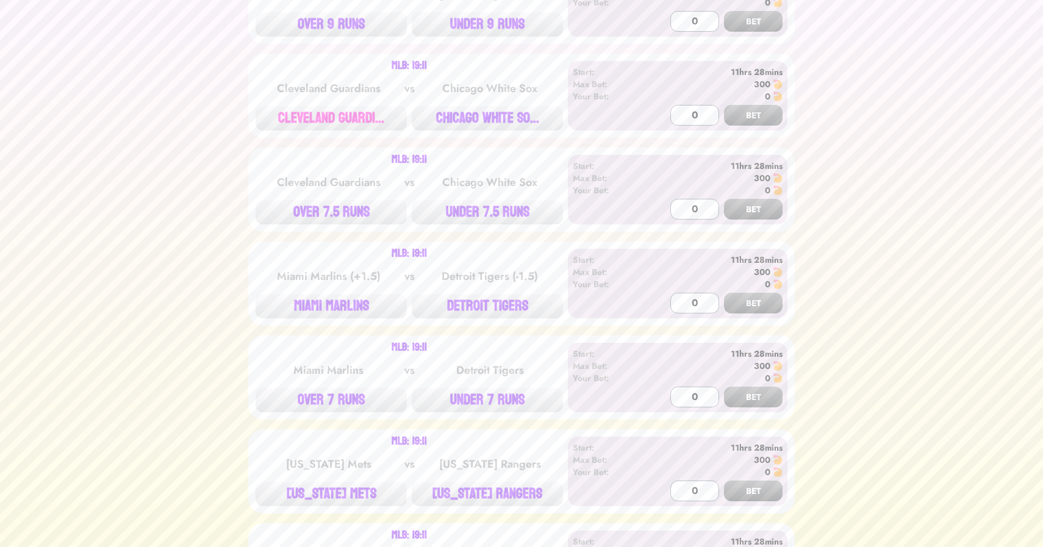
click at [318, 111] on button "CLEVELAND GUARDI..." at bounding box center [331, 118] width 151 height 24
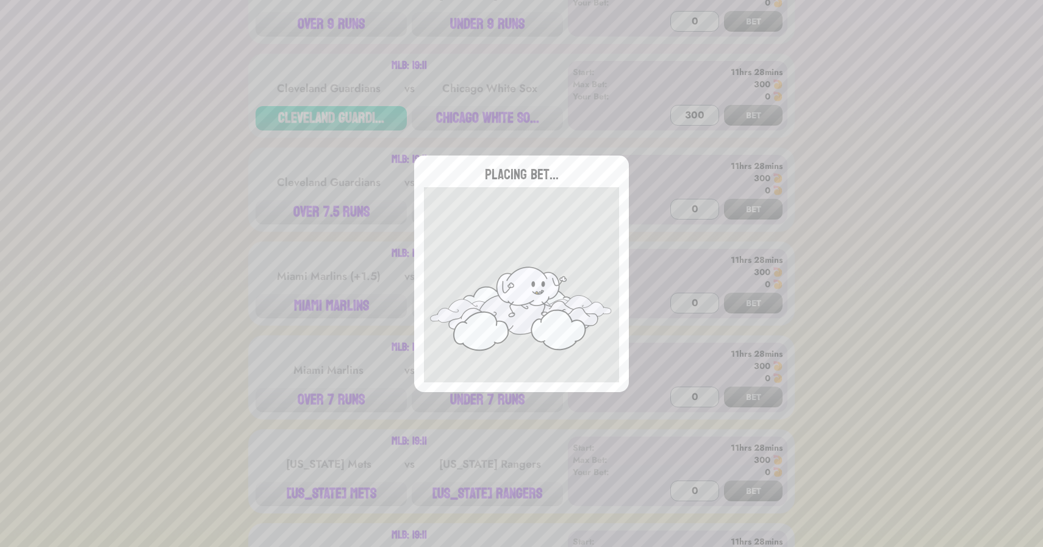
type input "0"
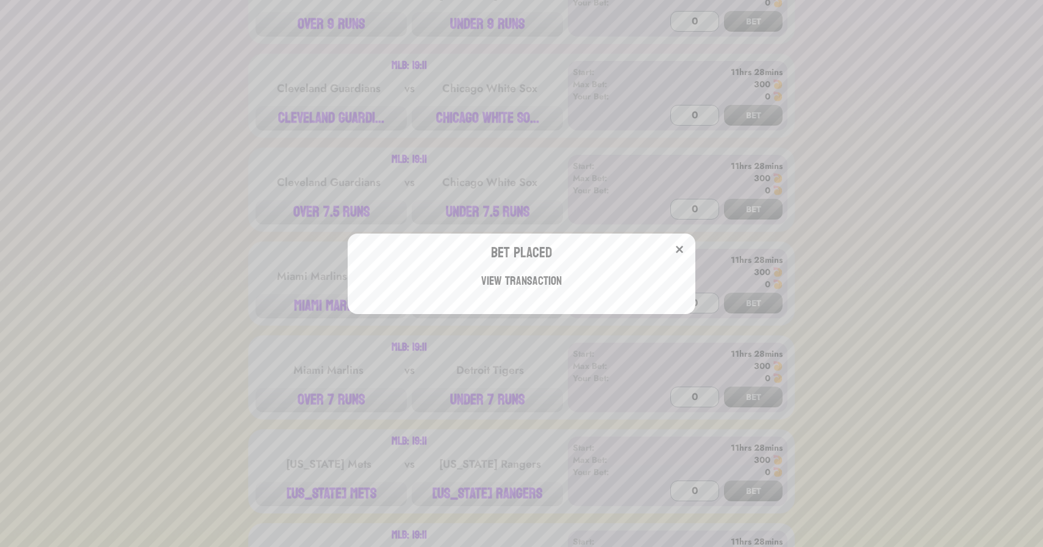
click at [234, 138] on div "Bet Placed View Transaction" at bounding box center [521, 273] width 1043 height 547
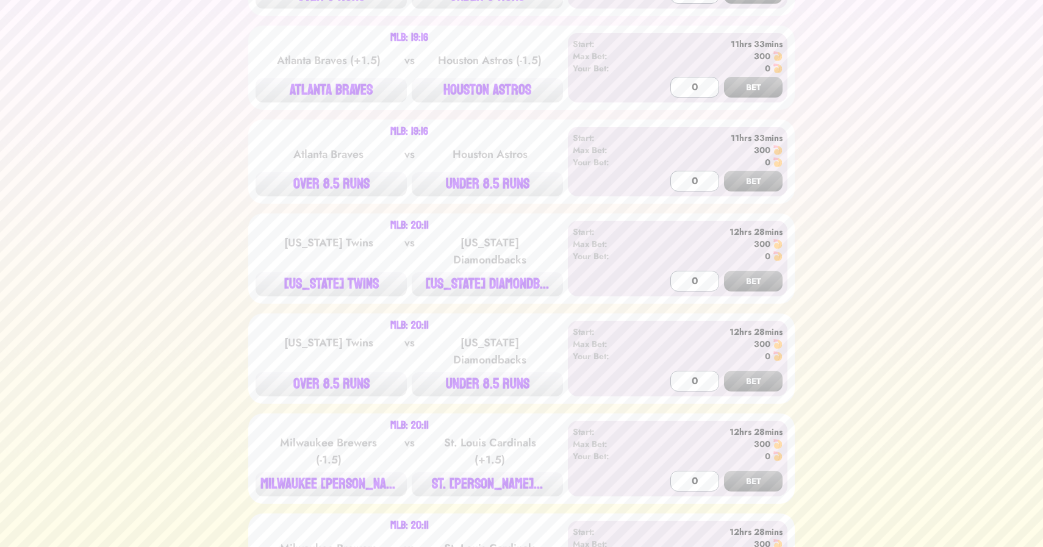
scroll to position [1748, 0]
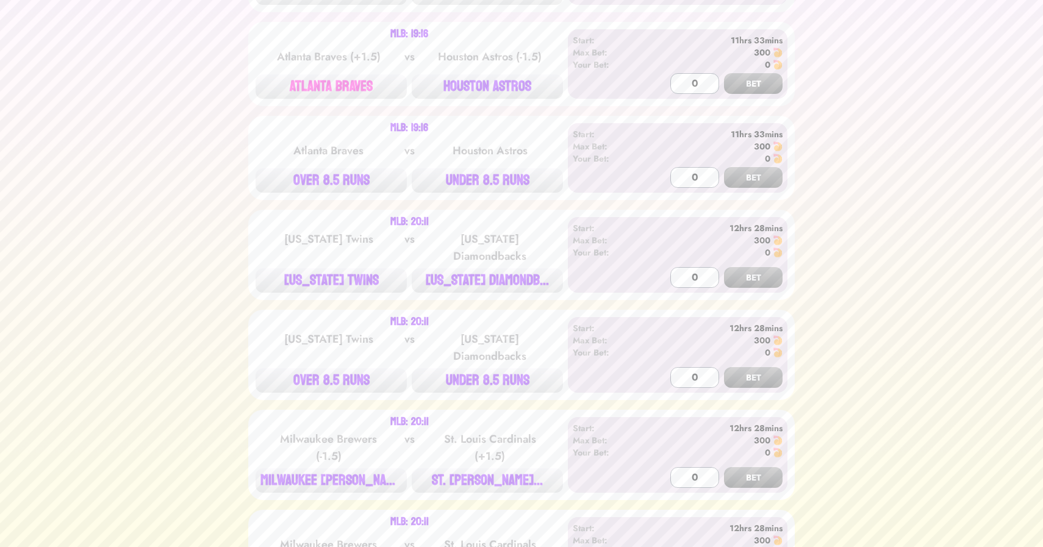
click at [349, 89] on button "ATLANTA BRAVES" at bounding box center [331, 86] width 151 height 24
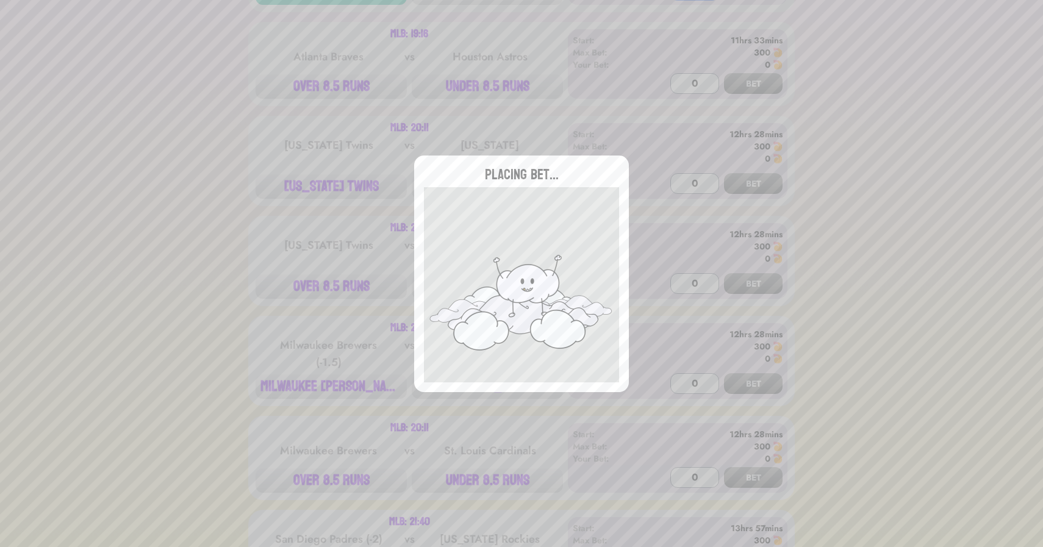
scroll to position [1911, 0]
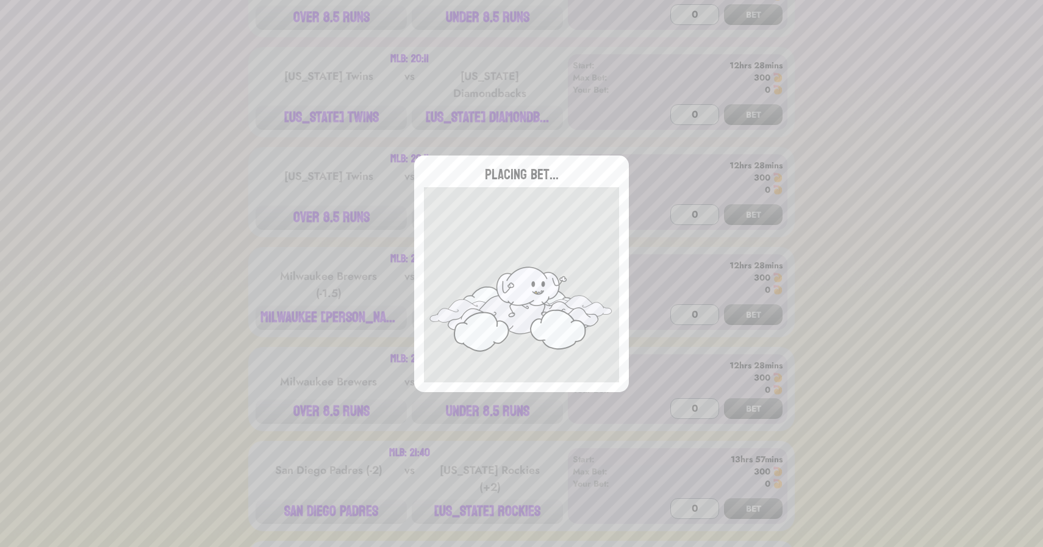
type input "0"
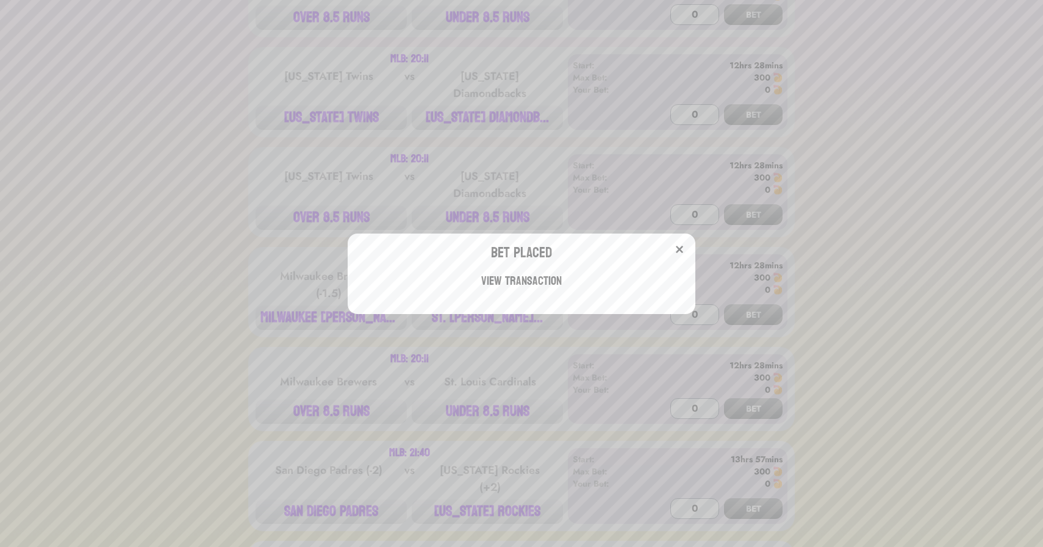
click at [312, 110] on div "Bet Placed View Transaction" at bounding box center [521, 273] width 1043 height 547
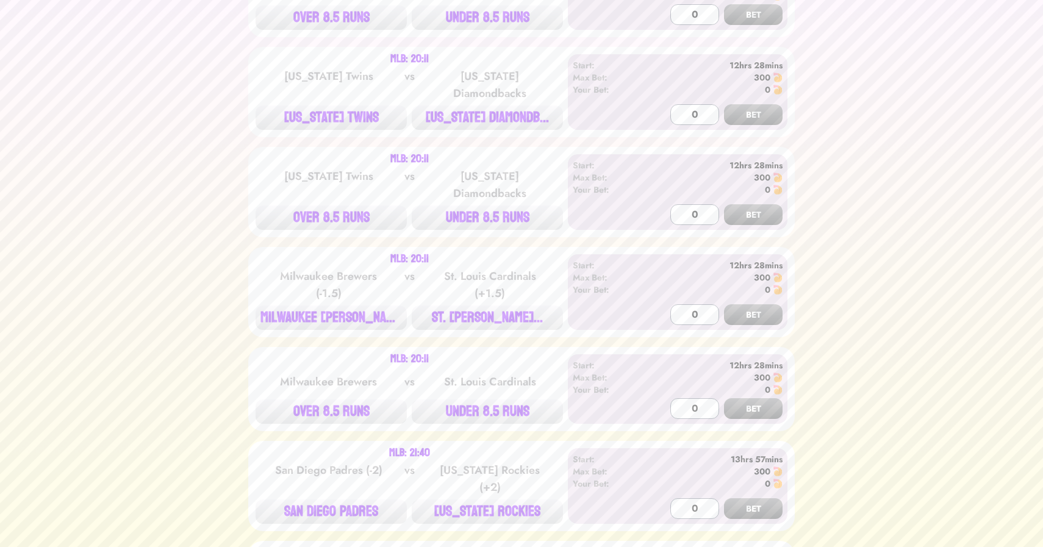
click at [312, 110] on button "[US_STATE] TWINS" at bounding box center [331, 118] width 151 height 24
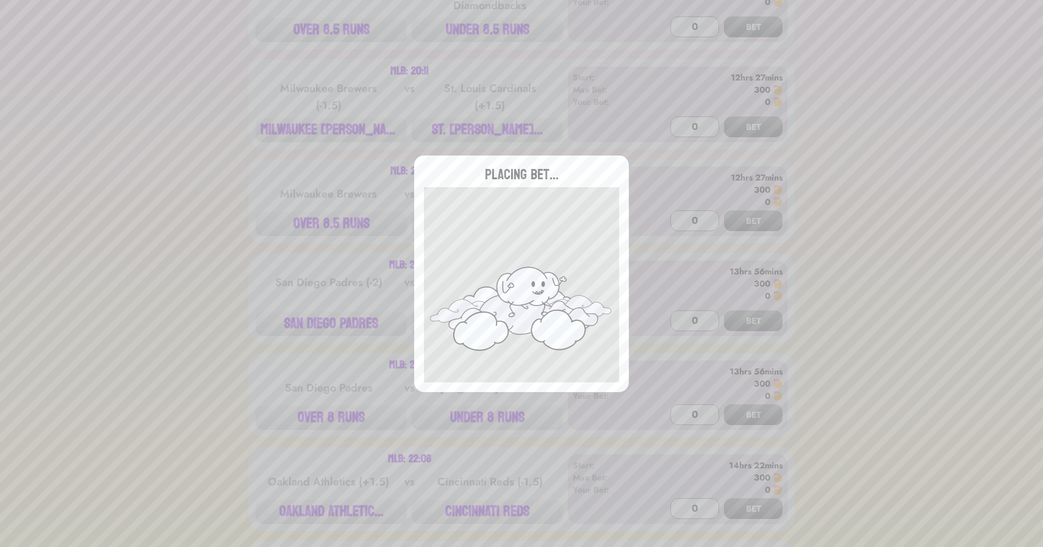
scroll to position [2102, 0]
type input "0"
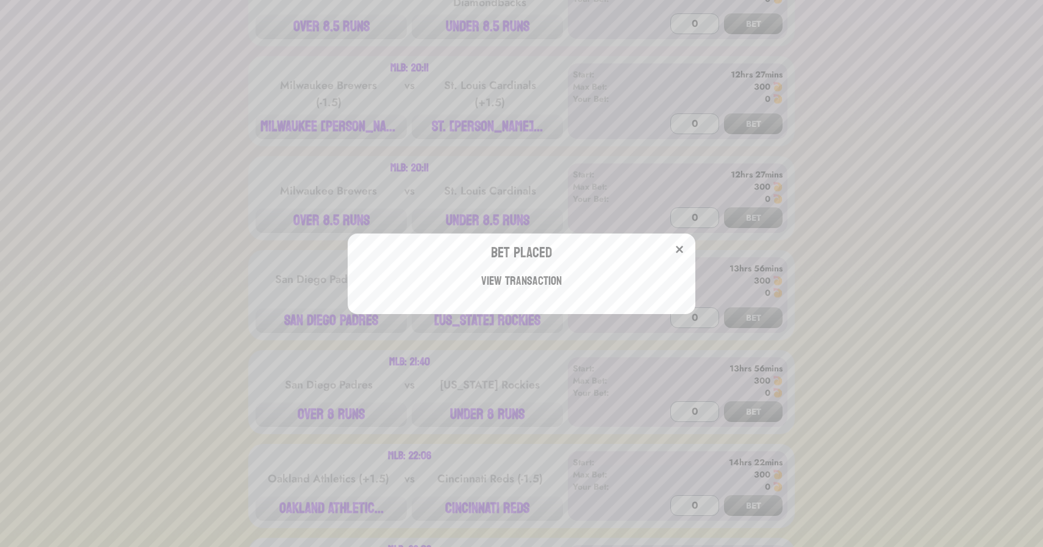
click at [285, 62] on div "Bet Placed View Transaction" at bounding box center [521, 273] width 1043 height 547
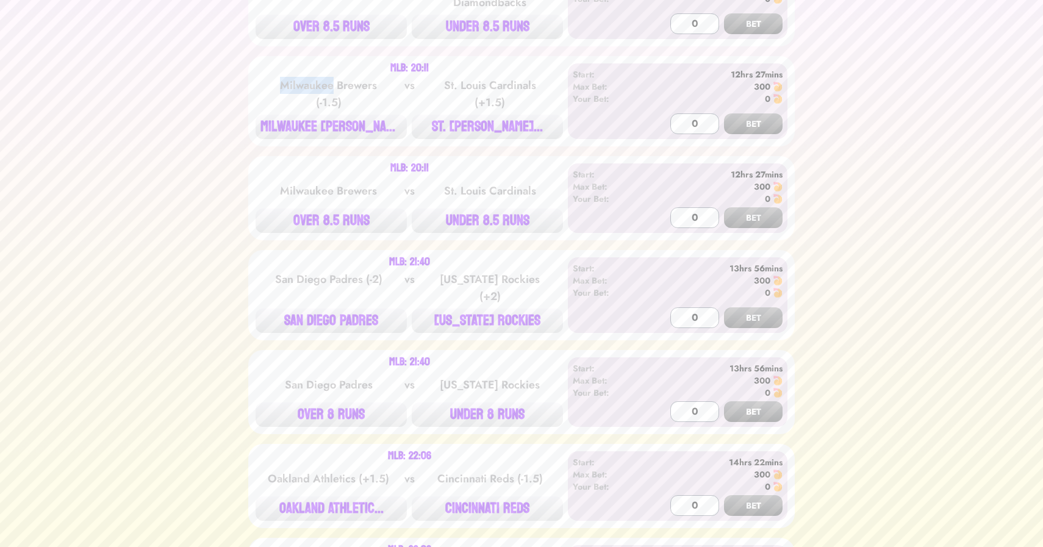
click at [285, 77] on div "Milwaukee Brewers (-1.5)" at bounding box center [328, 94] width 123 height 34
click at [483, 115] on button "ST. [PERSON_NAME]..." at bounding box center [487, 127] width 151 height 24
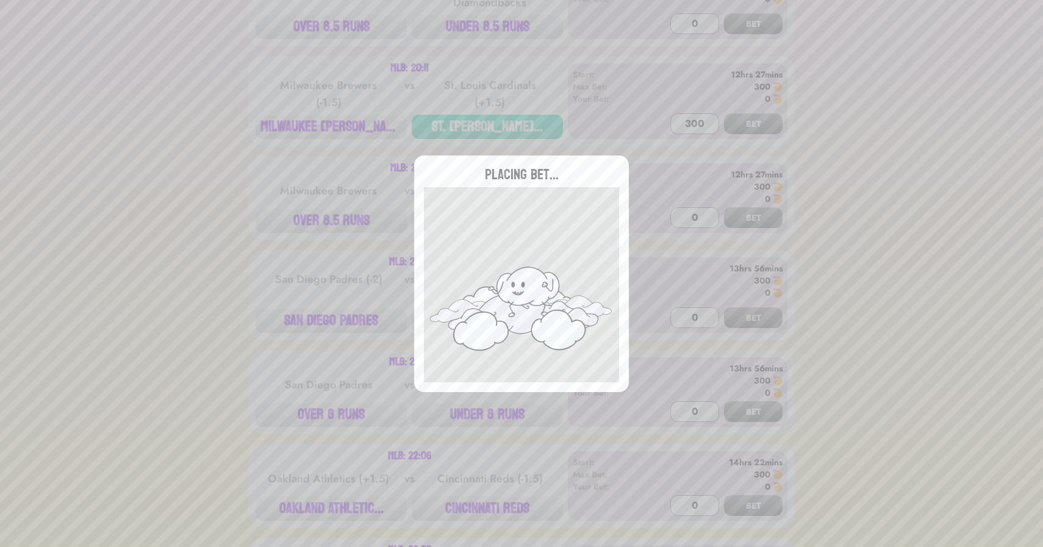
type input "0"
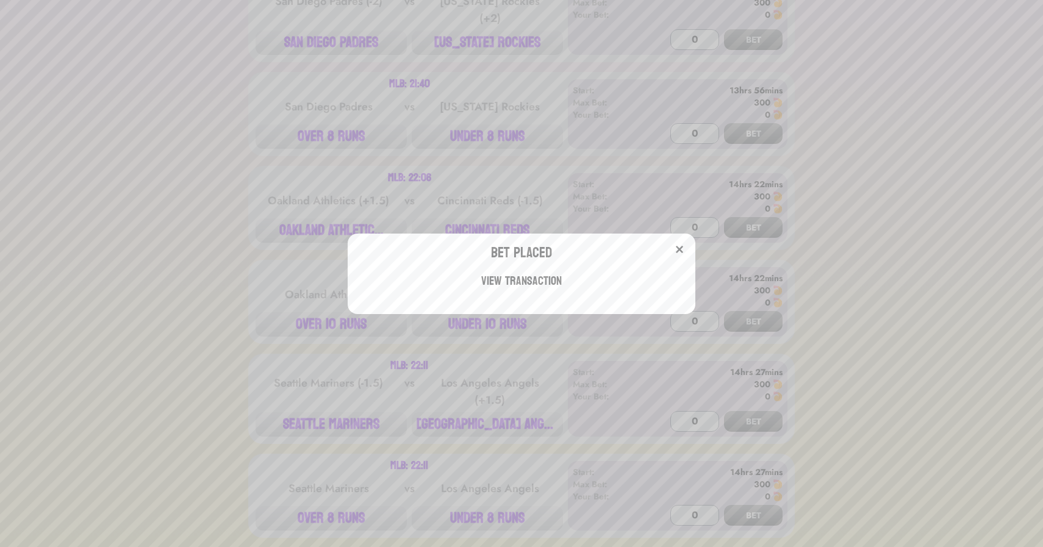
scroll to position [2454, 0]
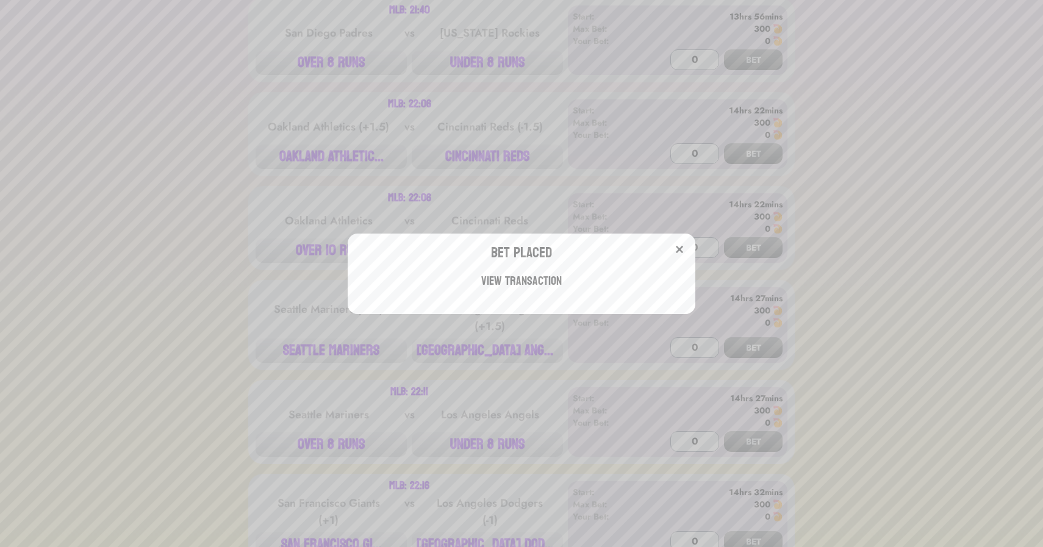
click at [237, 185] on div "Bet Placed View Transaction" at bounding box center [521, 273] width 1043 height 547
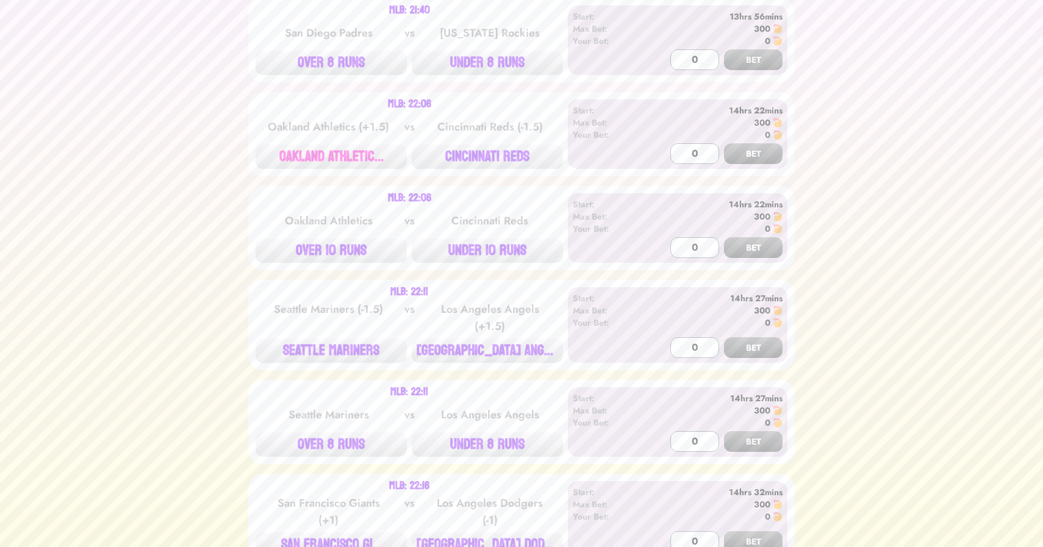
click at [325, 145] on button "OAKLAND ATHLETIC..." at bounding box center [331, 157] width 151 height 24
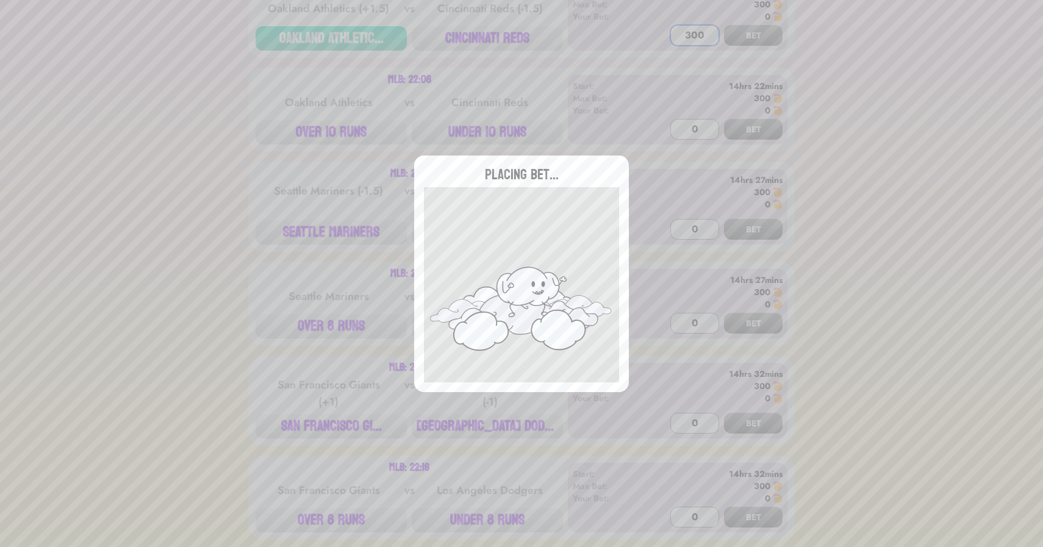
scroll to position [2594, 0]
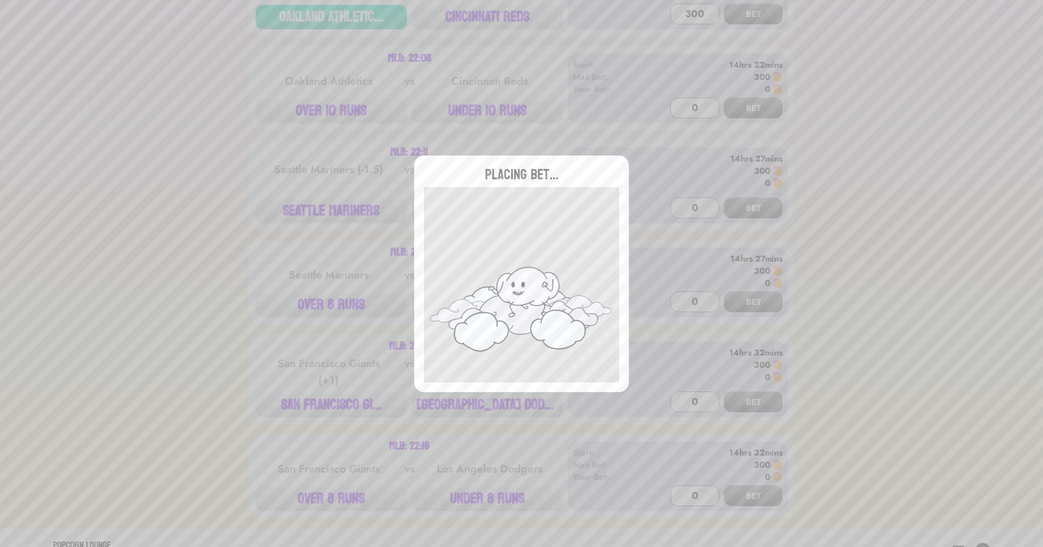
type input "0"
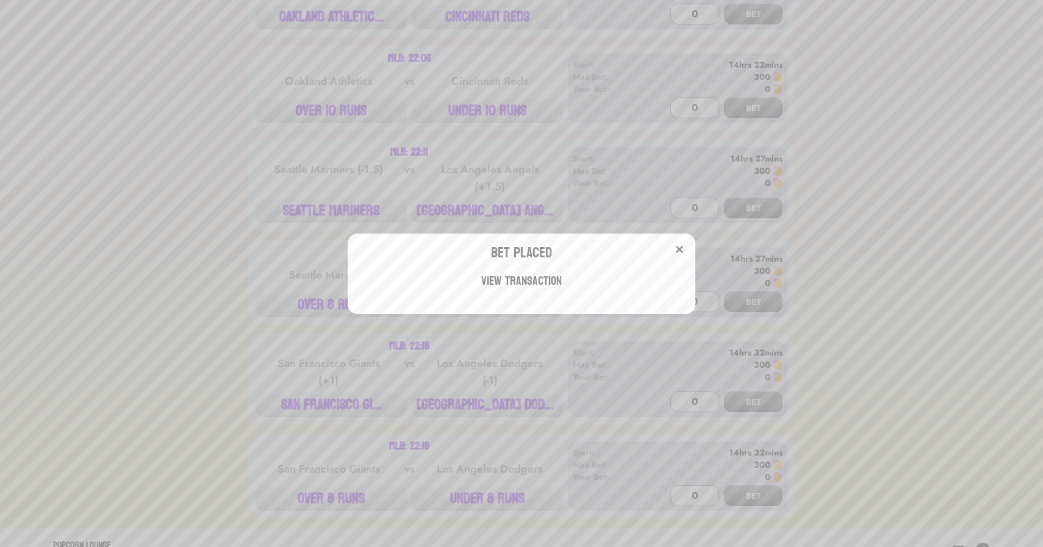
click at [330, 146] on div "Bet Placed View Transaction" at bounding box center [521, 273] width 1043 height 547
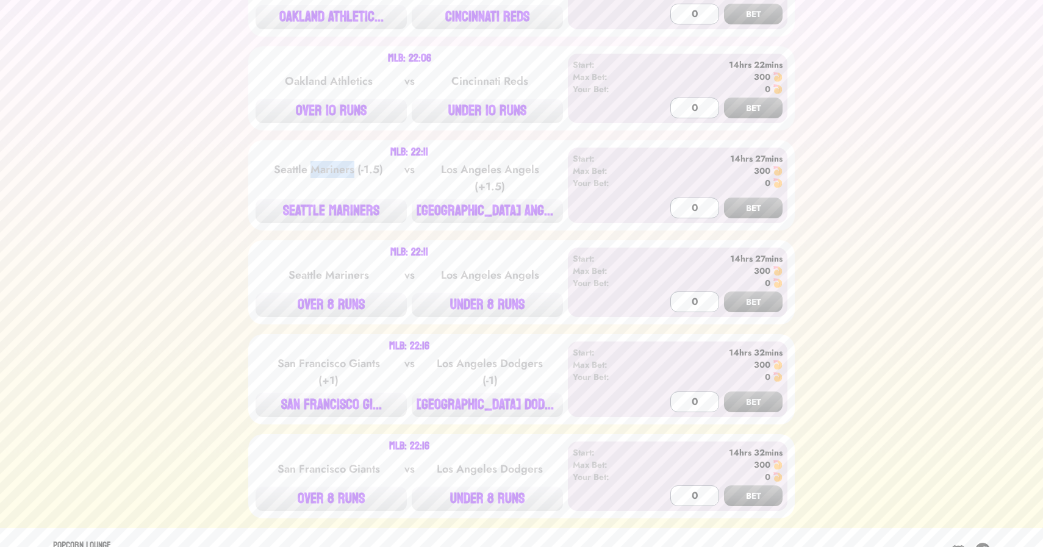
click at [330, 161] on div "Seattle Mariners (-1.5)" at bounding box center [328, 178] width 123 height 34
click at [484, 199] on button "[GEOGRAPHIC_DATA] ANGE..." at bounding box center [487, 211] width 151 height 24
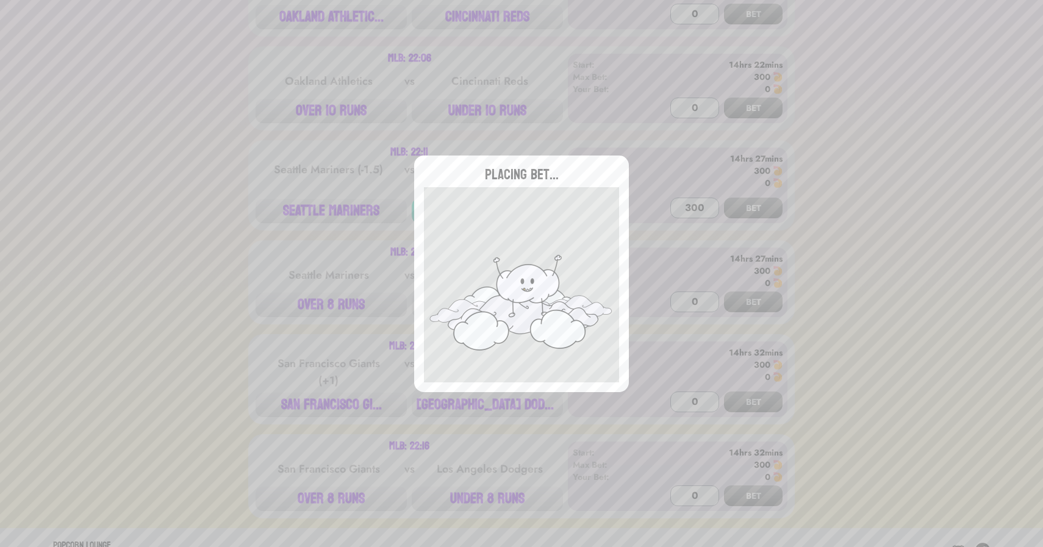
type input "0"
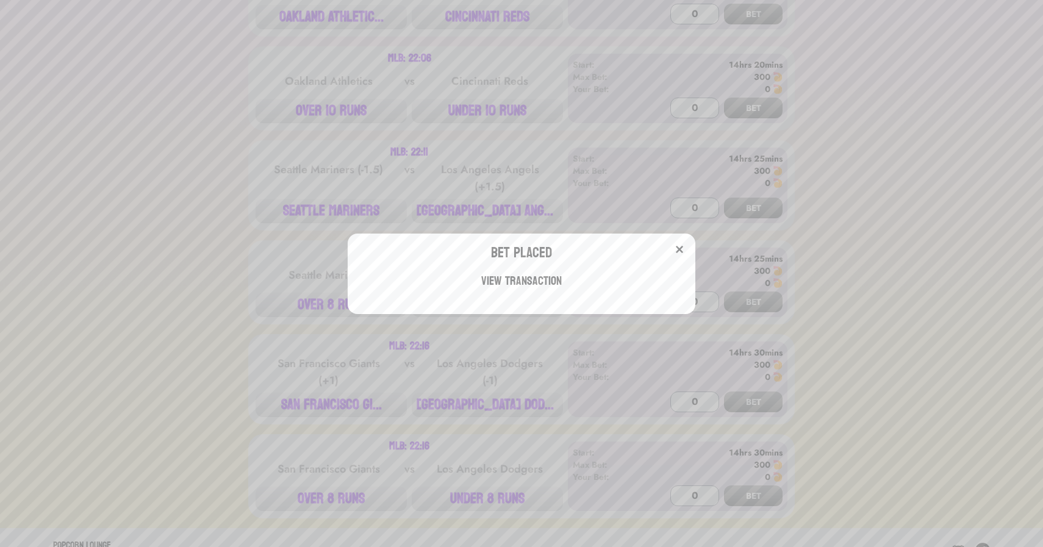
click at [227, 227] on div "Bet Placed View Transaction" at bounding box center [521, 273] width 1043 height 547
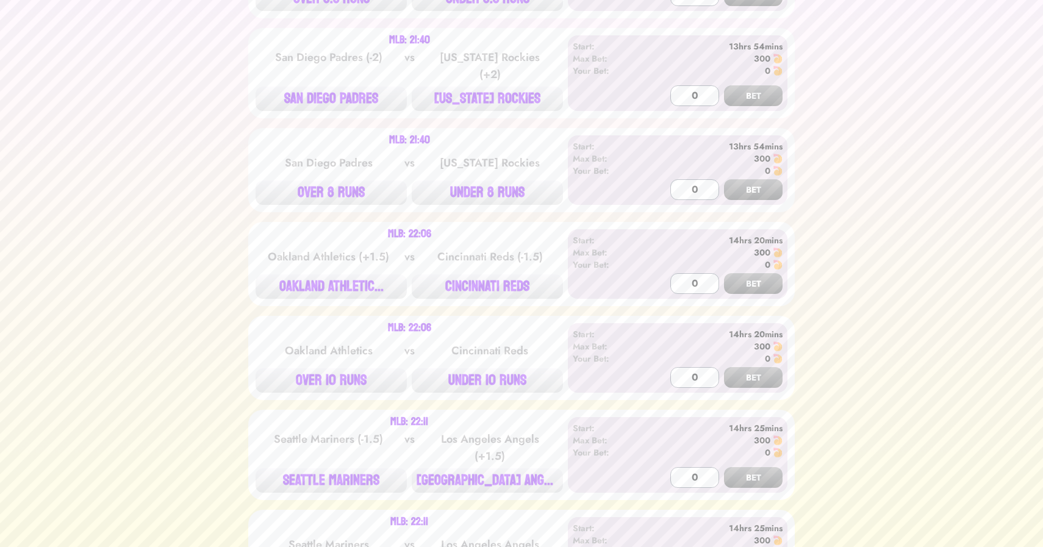
scroll to position [2305, 0]
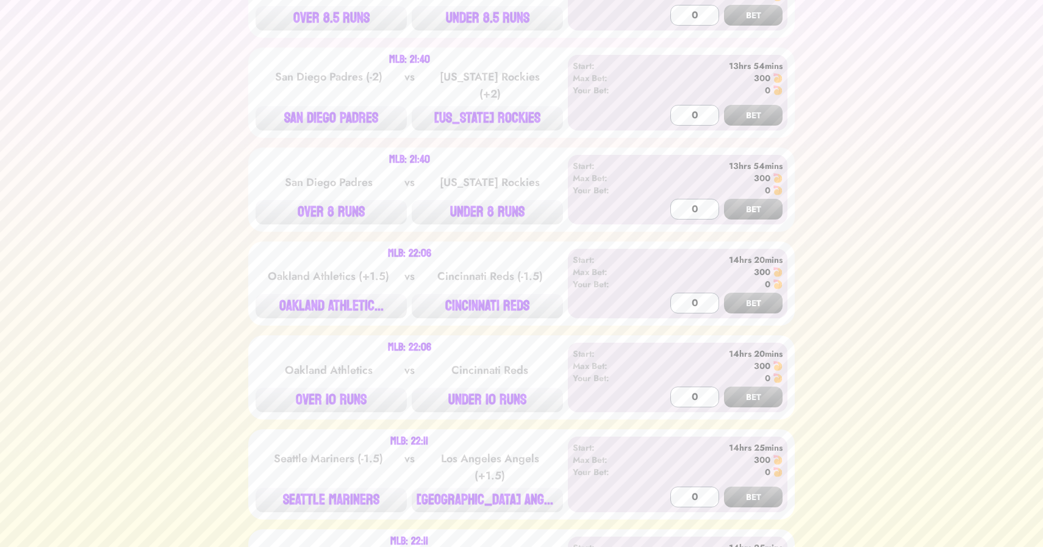
click at [317, 68] on div "San Diego Padres (-2)" at bounding box center [328, 85] width 123 height 34
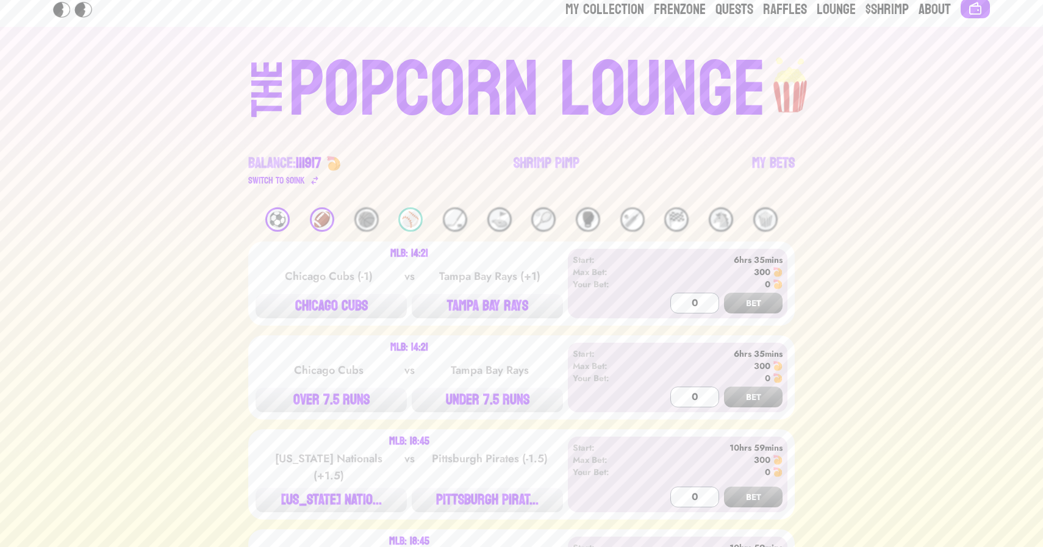
scroll to position [0, 0]
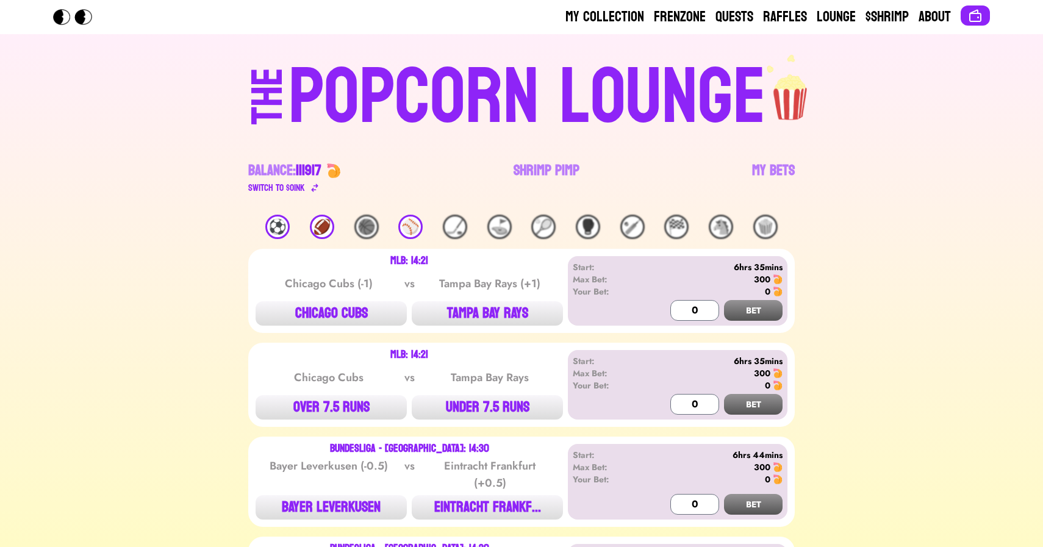
click at [319, 223] on div "🏈" at bounding box center [322, 227] width 24 height 24
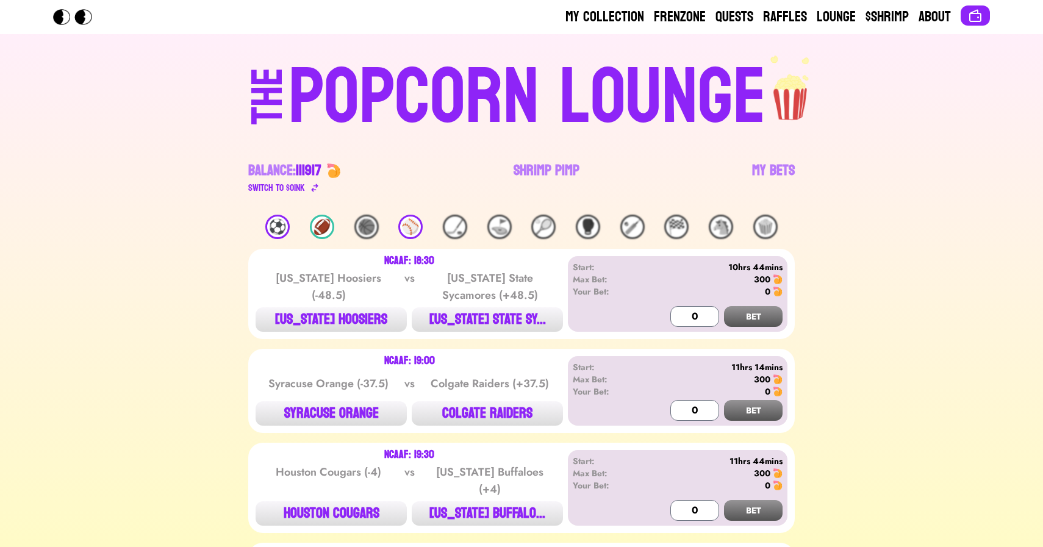
click at [319, 223] on div "🏈" at bounding box center [322, 227] width 24 height 24
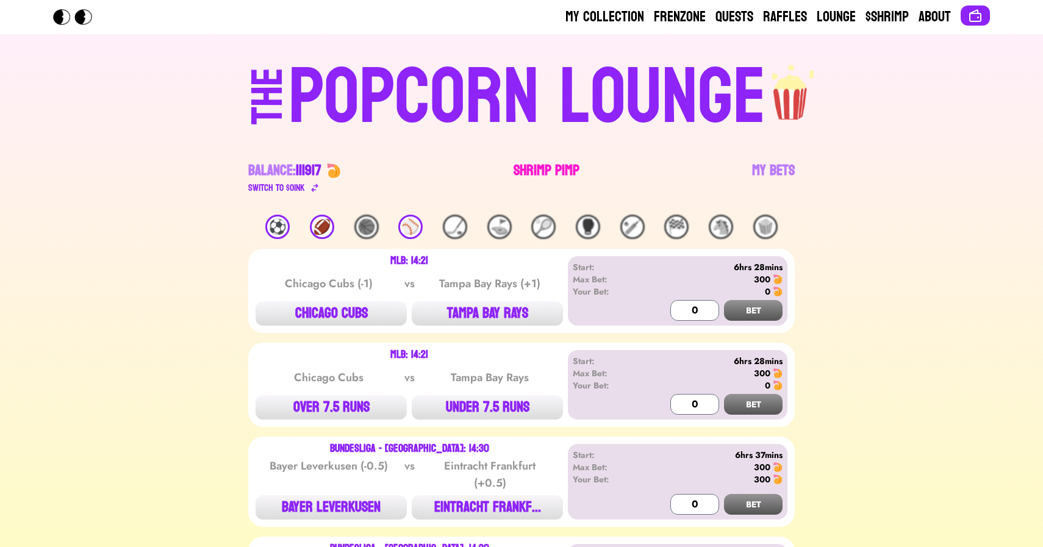
click at [539, 178] on link "Shrimp Pimp" at bounding box center [547, 178] width 66 height 34
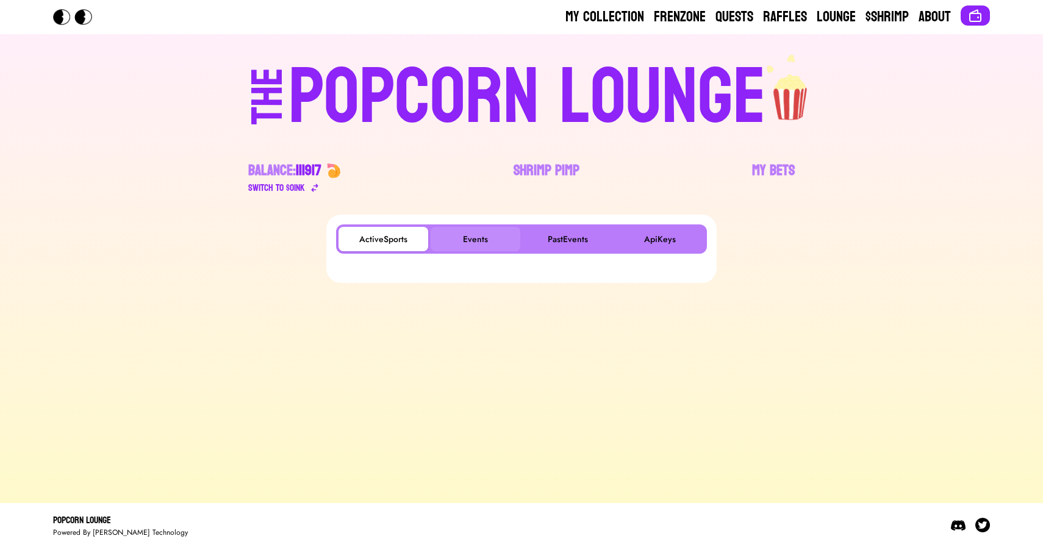
click at [451, 239] on button "Events" at bounding box center [476, 239] width 90 height 24
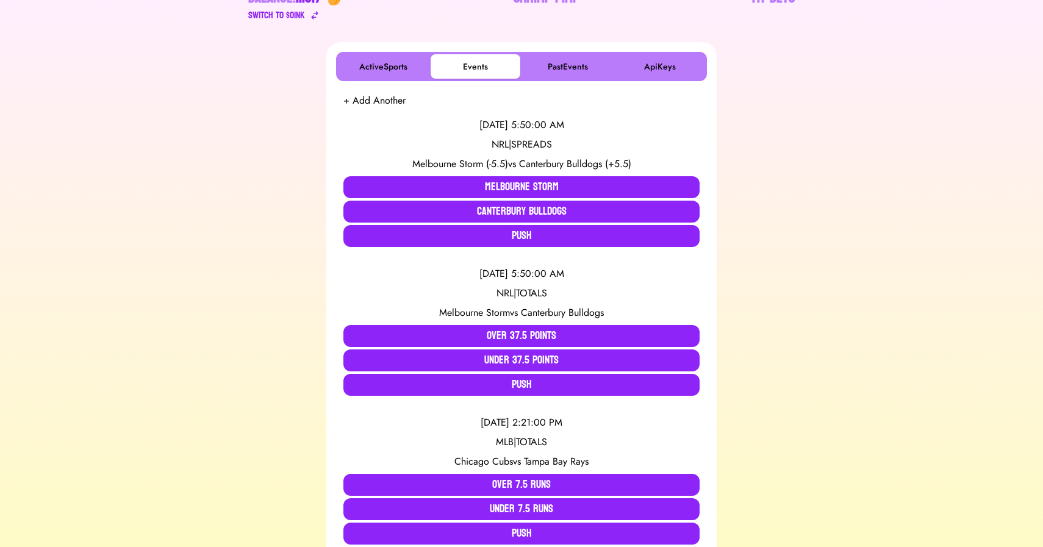
scroll to position [178, 0]
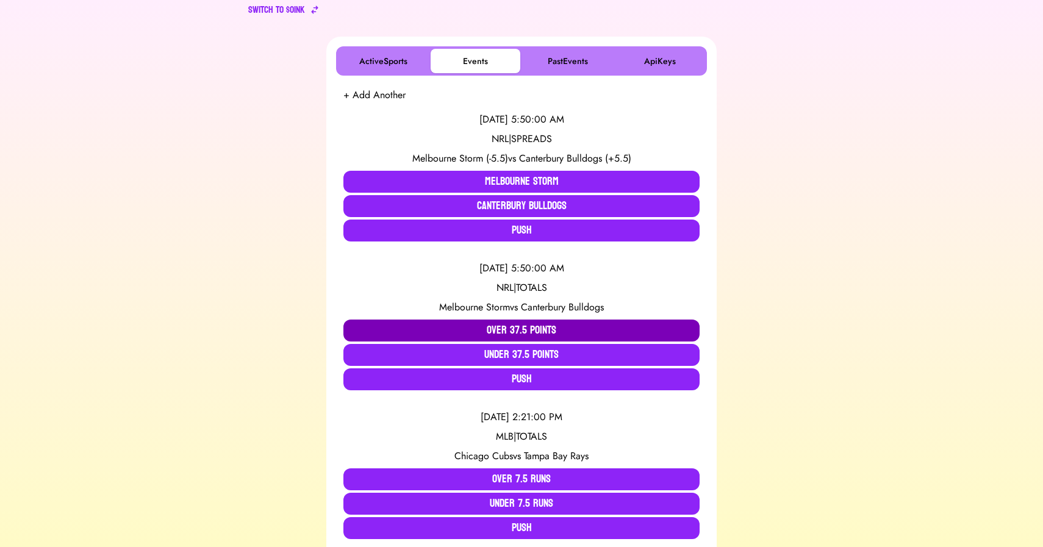
click at [503, 326] on button "Over 37.5 Points" at bounding box center [521, 331] width 356 height 22
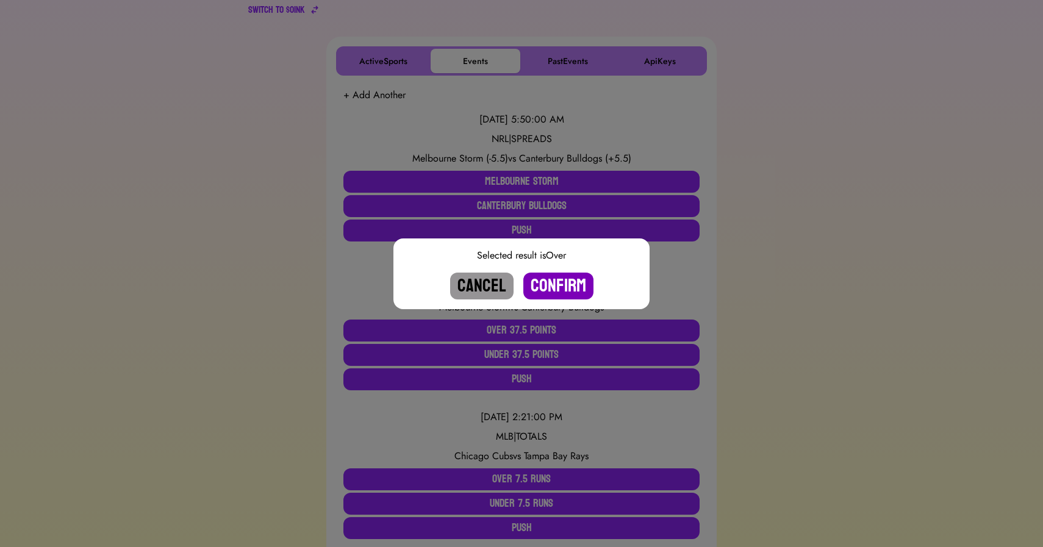
click at [552, 290] on button "Confirm" at bounding box center [558, 286] width 70 height 27
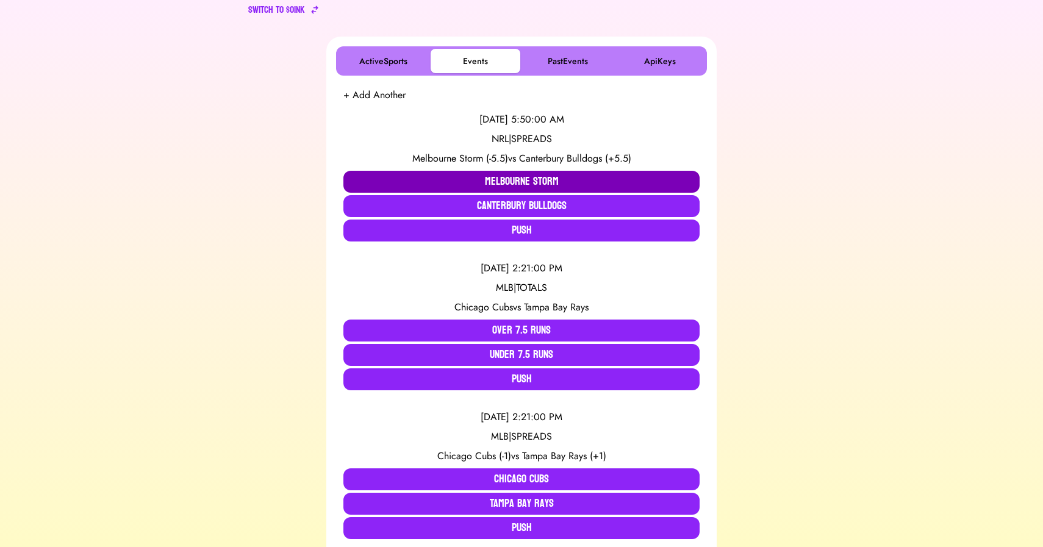
click at [449, 180] on button "Melbourne Storm" at bounding box center [521, 182] width 356 height 22
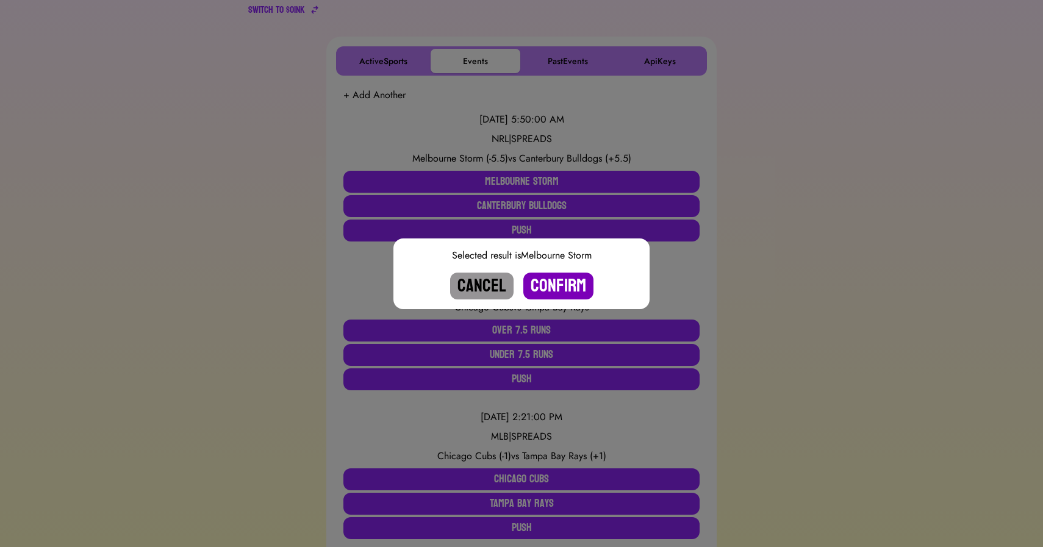
click at [553, 290] on button "Confirm" at bounding box center [558, 286] width 70 height 27
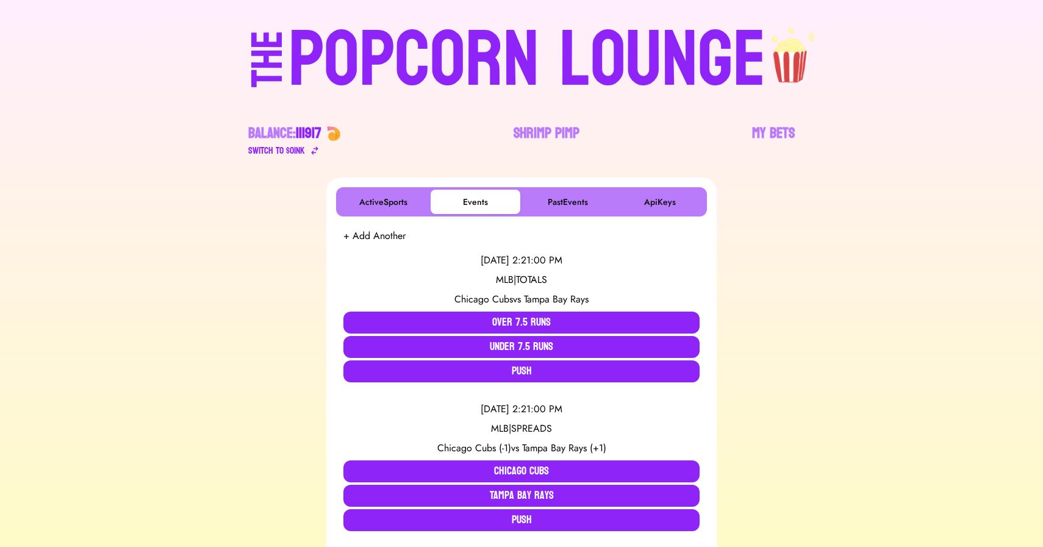
scroll to position [0, 0]
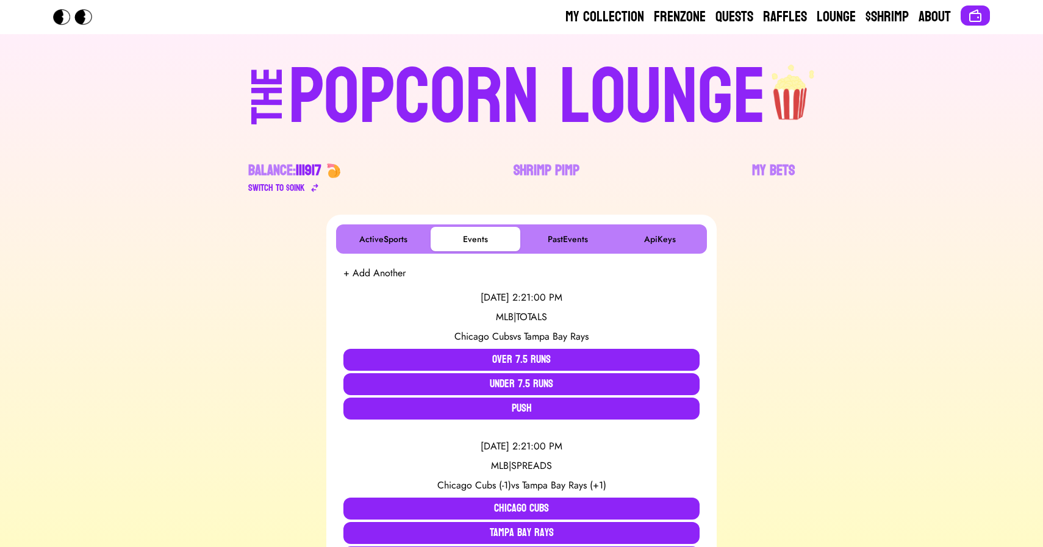
click at [430, 99] on div "POPCORN LOUNGE" at bounding box center [528, 98] width 478 height 78
